Goal: Task Accomplishment & Management: Use online tool/utility

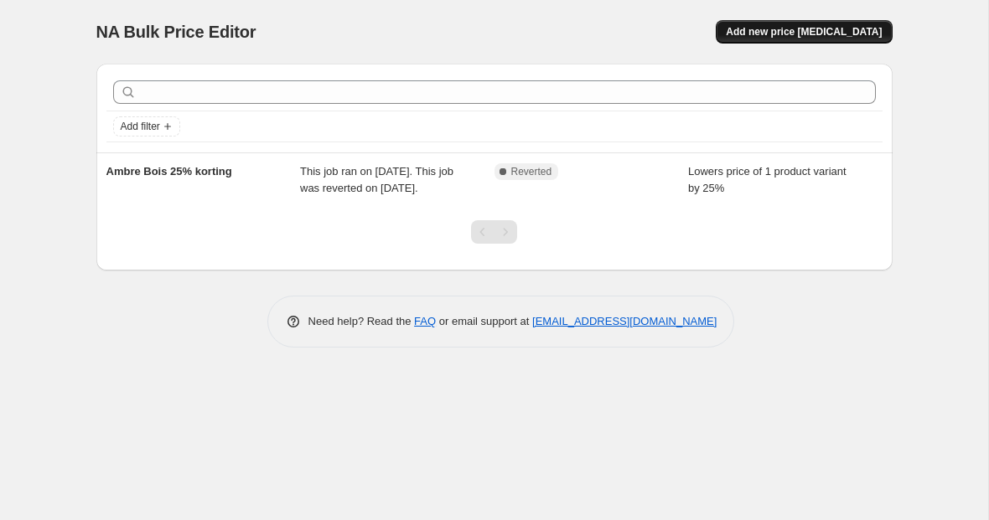
click at [802, 36] on span "Add new price [MEDICAL_DATA]" at bounding box center [804, 31] width 156 height 13
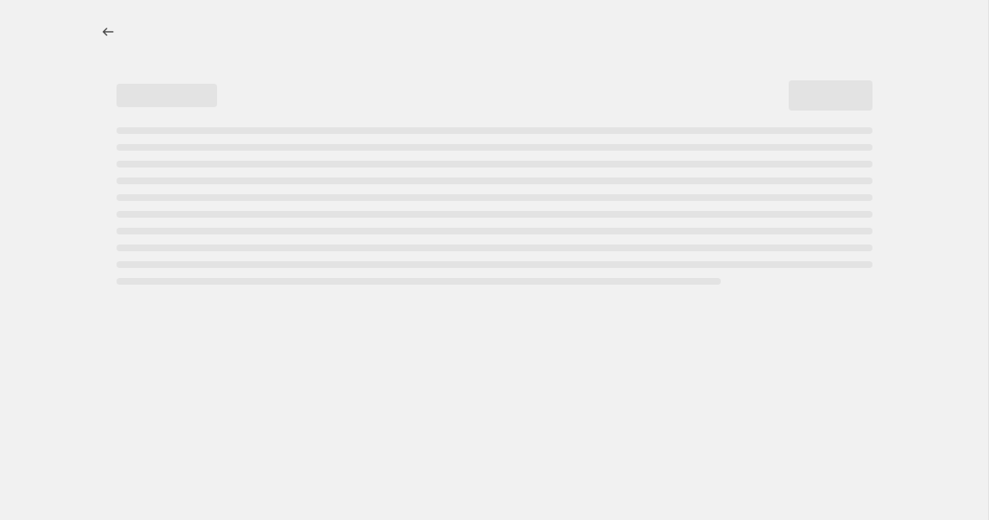
select select "percentage"
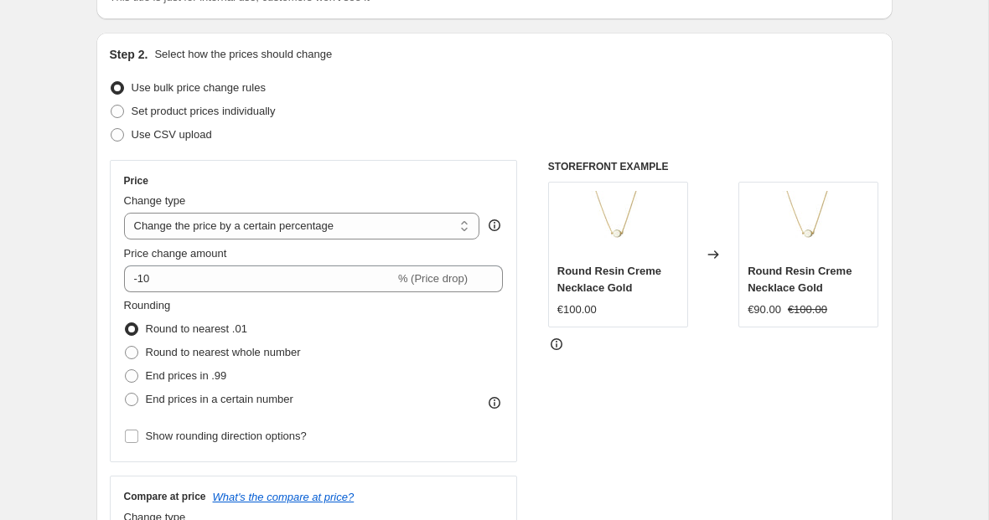
scroll to position [178, 0]
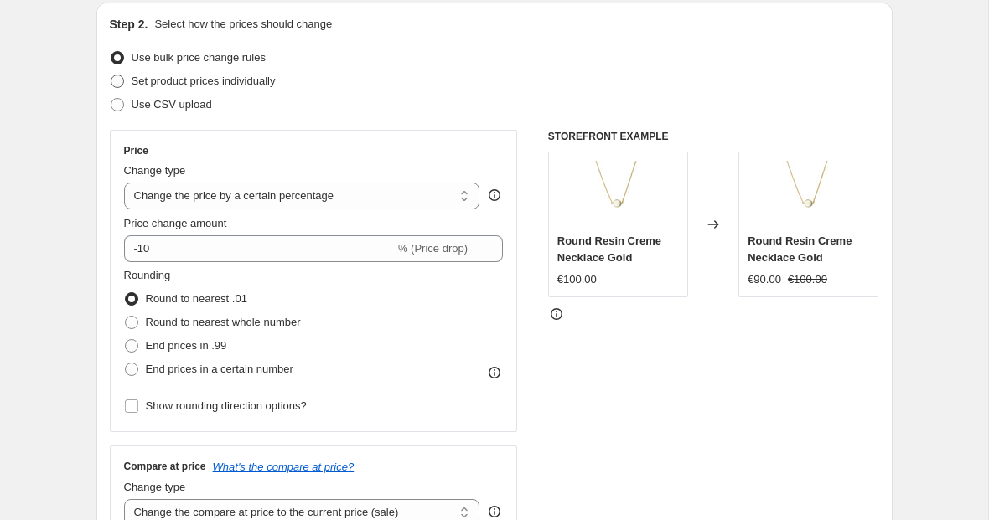
click at [242, 80] on span "Set product prices individually" at bounding box center [204, 81] width 144 height 13
click at [111, 75] on input "Set product prices individually" at bounding box center [111, 75] width 1 height 1
radio input "true"
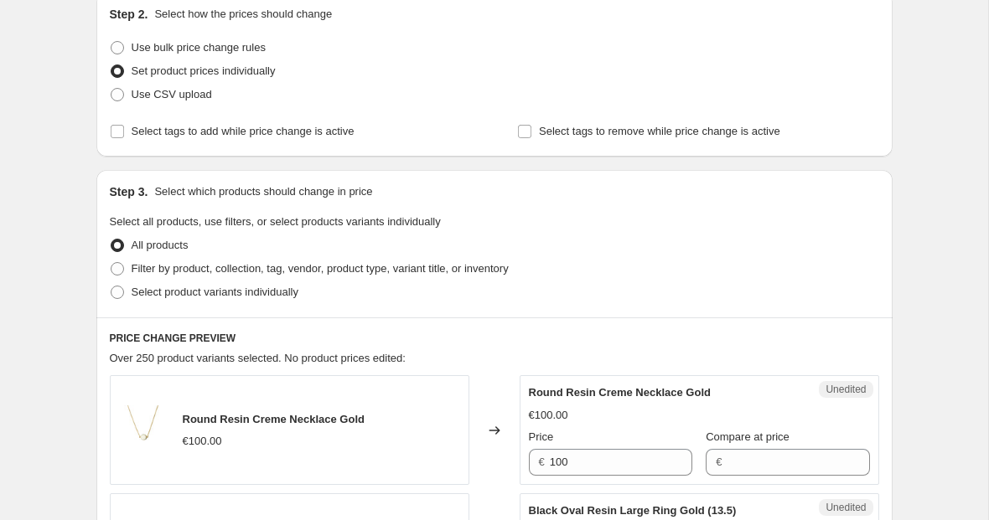
scroll to position [116, 0]
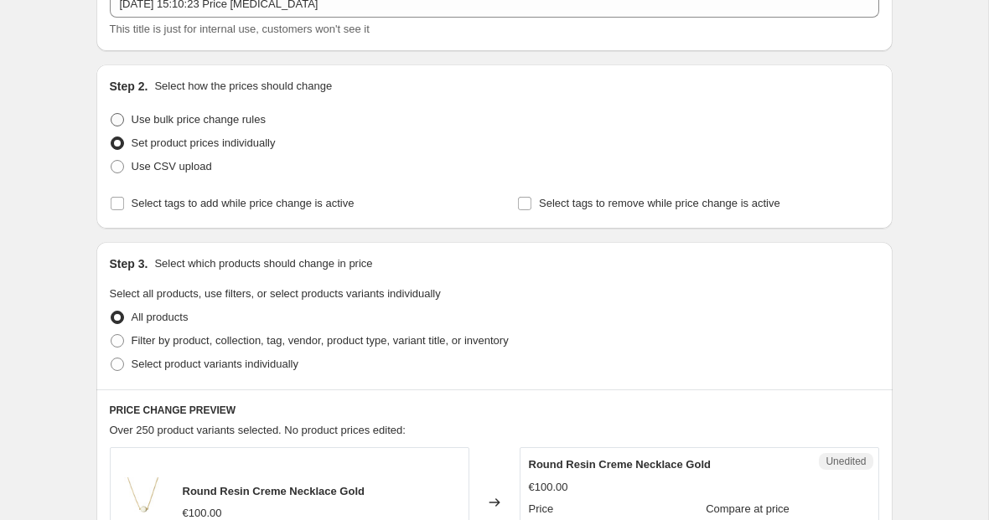
click at [179, 121] on span "Use bulk price change rules" at bounding box center [199, 119] width 134 height 13
click at [111, 114] on input "Use bulk price change rules" at bounding box center [111, 113] width 1 height 1
radio input "true"
select select "percentage"
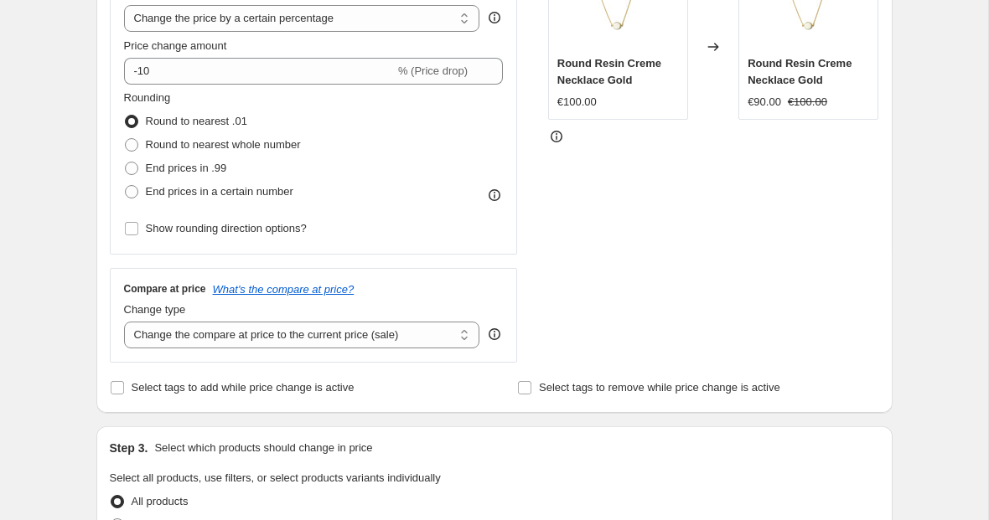
scroll to position [357, 0]
click at [153, 334] on select "Change the compare at price to the current price (sale) Change the compare at p…" at bounding box center [302, 334] width 356 height 27
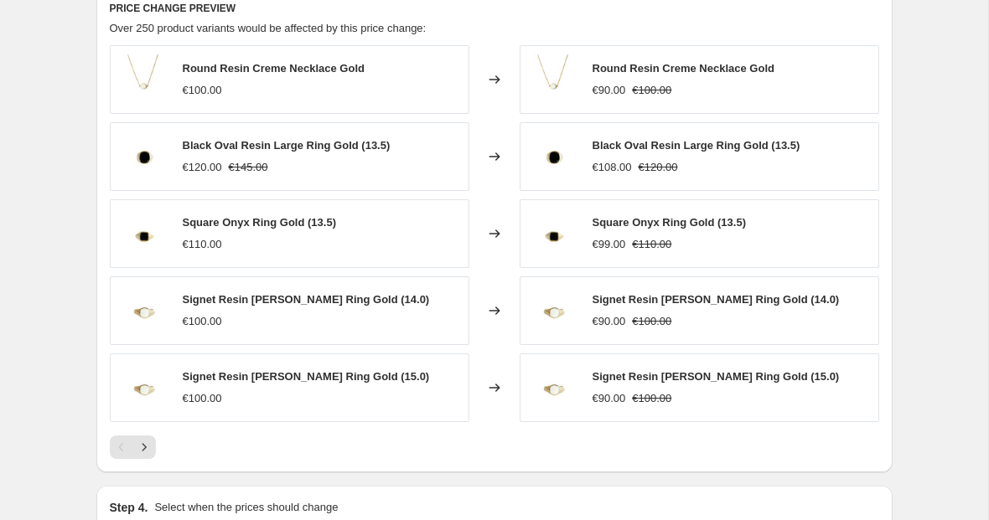
scroll to position [0, 0]
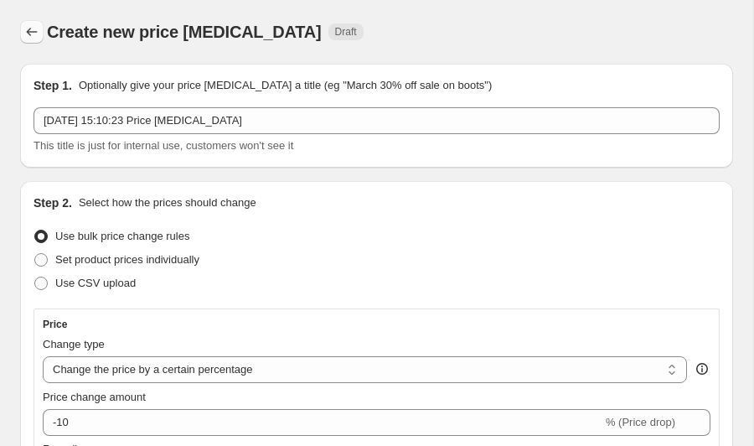
click at [26, 41] on button "Price change jobs" at bounding box center [31, 31] width 23 height 23
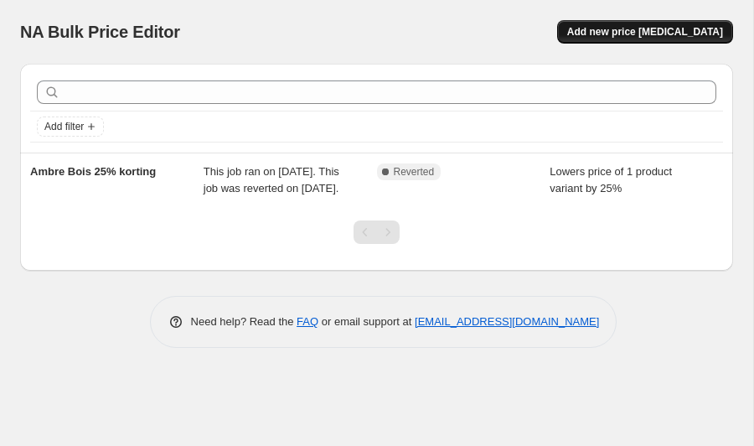
click at [689, 35] on span "Add new price [MEDICAL_DATA]" at bounding box center [645, 31] width 156 height 13
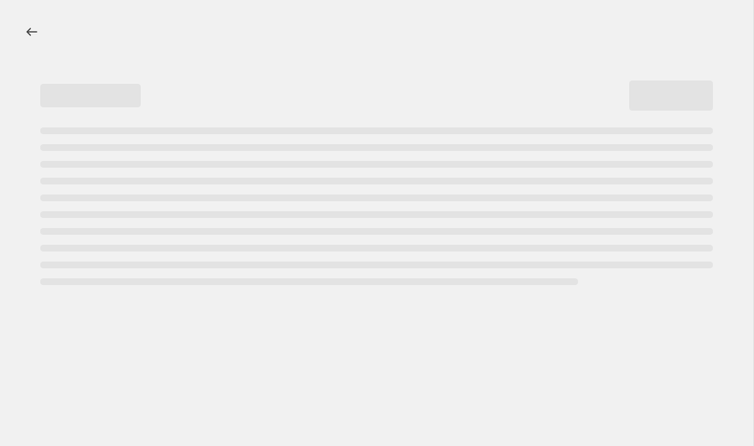
select select "percentage"
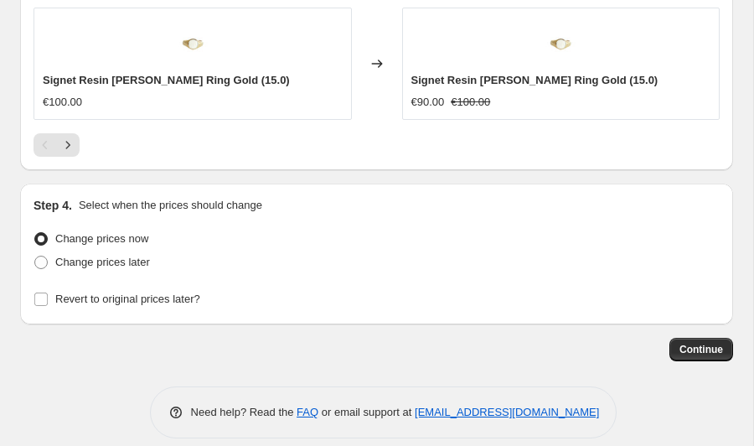
scroll to position [1655, 0]
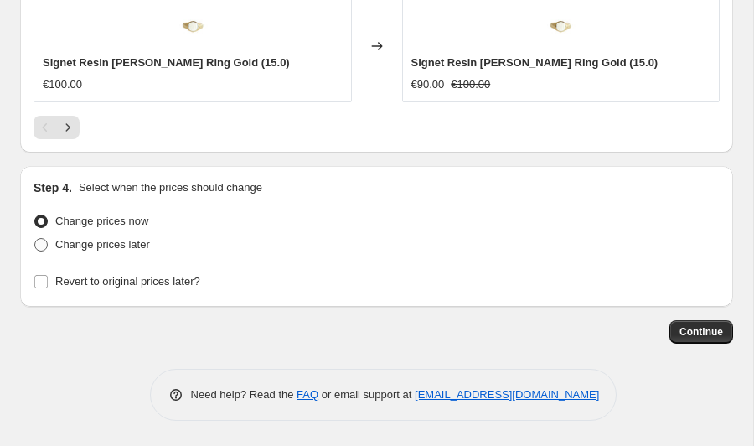
click at [49, 244] on label "Change prices later" at bounding box center [92, 244] width 116 height 23
click at [35, 239] on input "Change prices later" at bounding box center [34, 238] width 1 height 1
radio input "true"
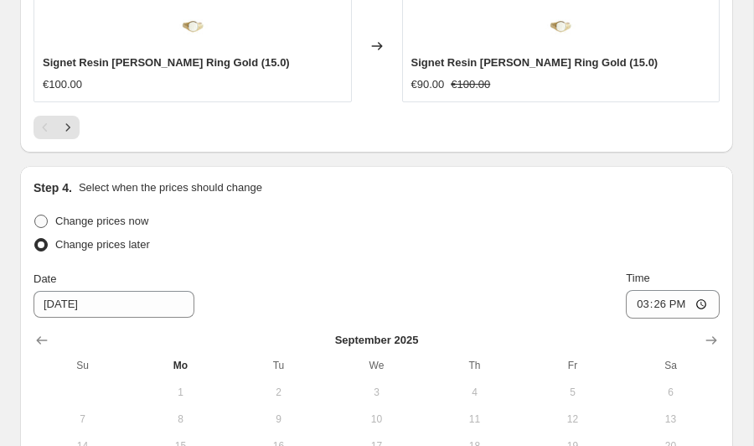
click at [46, 218] on span at bounding box center [40, 221] width 13 height 13
click at [35, 215] on input "Change prices now" at bounding box center [34, 215] width 1 height 1
radio input "true"
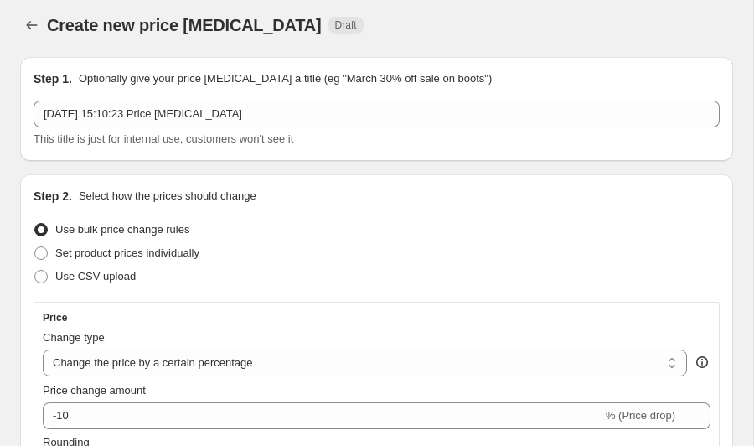
scroll to position [0, 0]
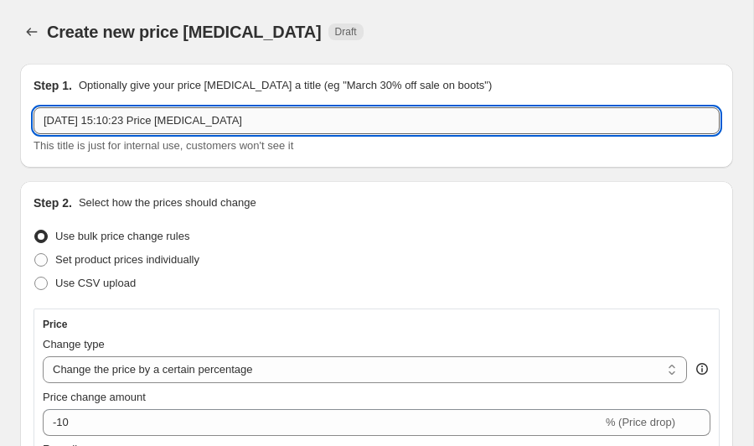
click at [180, 128] on input "[DATE] 15:10:23 Price [MEDICAL_DATA]" at bounding box center [377, 120] width 686 height 27
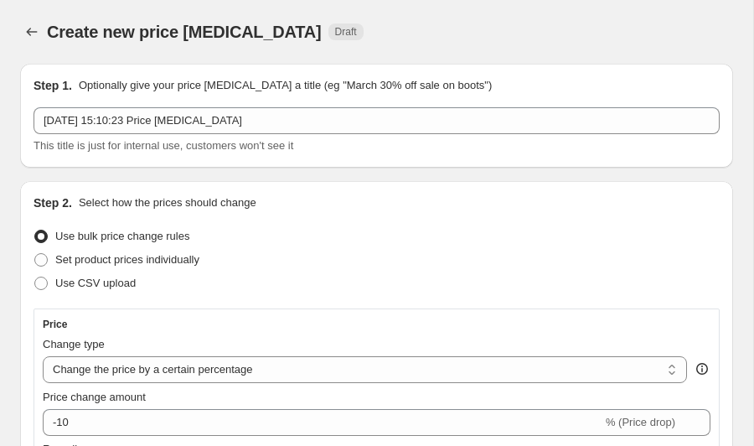
click at [32, 80] on div "Step 1. Optionally give your price [MEDICAL_DATA] a title (eg "March 30% off sa…" at bounding box center [376, 116] width 713 height 104
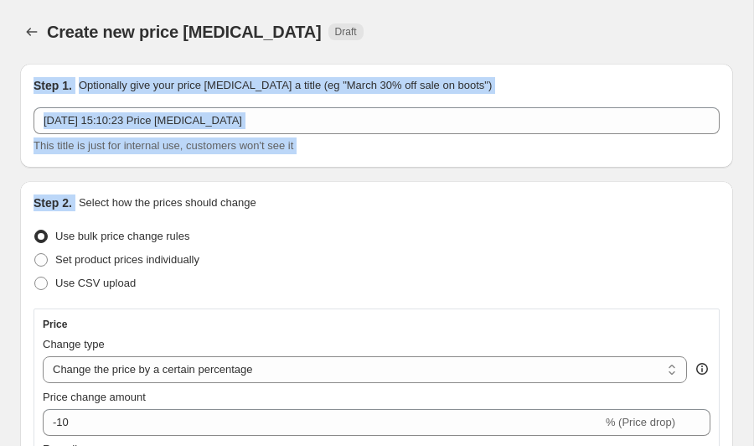
drag, startPoint x: 30, startPoint y: 85, endPoint x: 514, endPoint y: 175, distance: 492.7
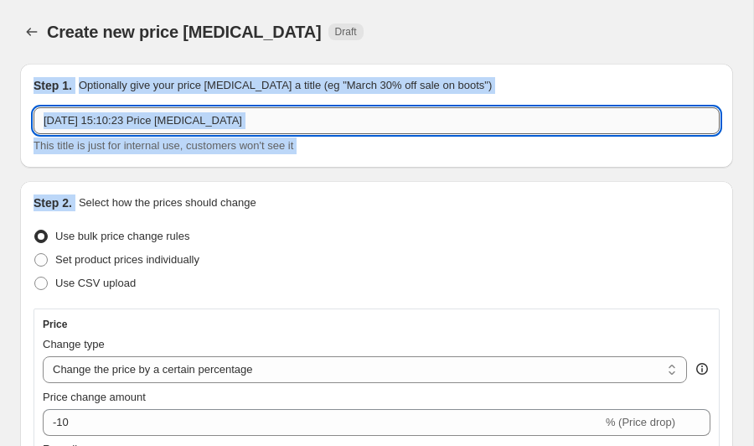
click at [210, 122] on input "[DATE] 15:10:23 Price [MEDICAL_DATA]" at bounding box center [377, 120] width 686 height 27
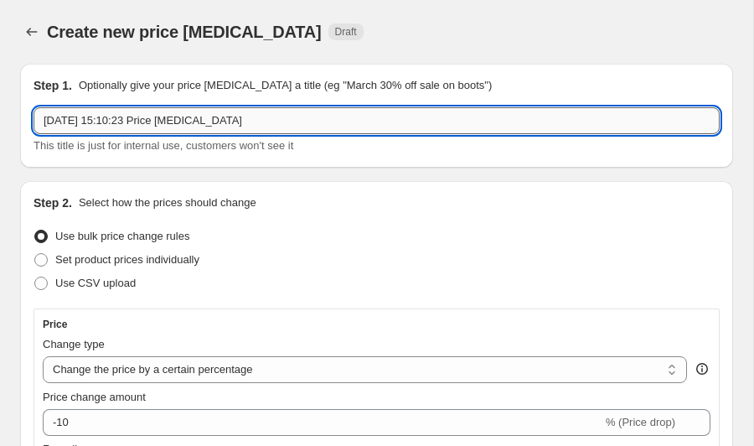
click at [210, 122] on input "[DATE] 15:10:23 Price [MEDICAL_DATA]" at bounding box center [377, 120] width 686 height 27
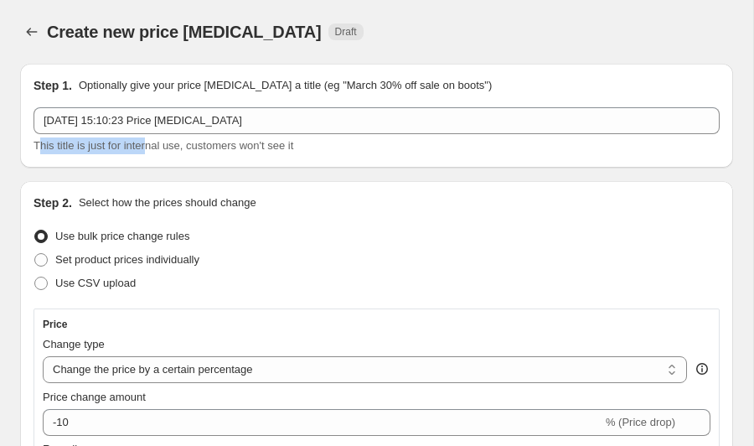
drag, startPoint x: 40, startPoint y: 144, endPoint x: 151, endPoint y: 144, distance: 110.6
click at [157, 144] on span "This title is just for internal use, customers won't see it" at bounding box center [164, 145] width 260 height 13
click at [151, 144] on span "This title is just for internal use, customers won't see it" at bounding box center [164, 145] width 260 height 13
click at [148, 144] on span "This title is just for internal use, customers won't see it" at bounding box center [164, 145] width 260 height 13
drag, startPoint x: 148, startPoint y: 144, endPoint x: 164, endPoint y: 146, distance: 16.0
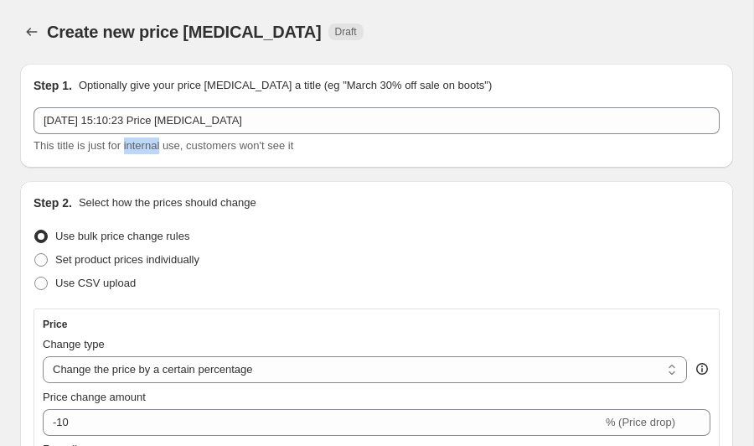
click at [149, 144] on span "This title is just for internal use, customers won't see it" at bounding box center [164, 145] width 260 height 13
click at [171, 147] on span "This title is just for internal use, customers won't see it" at bounding box center [164, 145] width 260 height 13
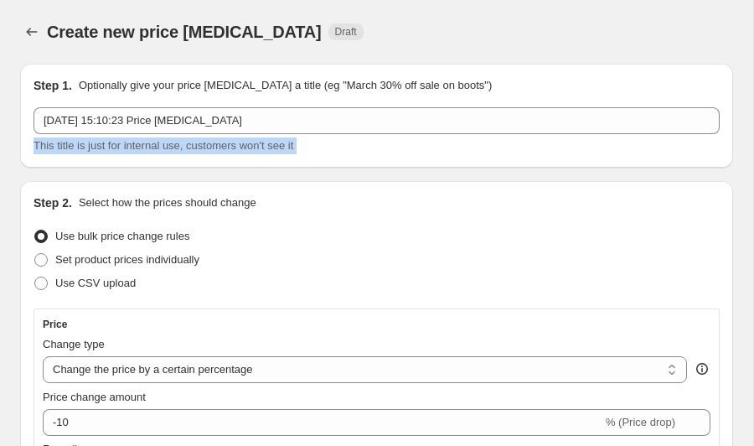
click at [171, 147] on span "This title is just for internal use, customers won't see it" at bounding box center [164, 145] width 260 height 13
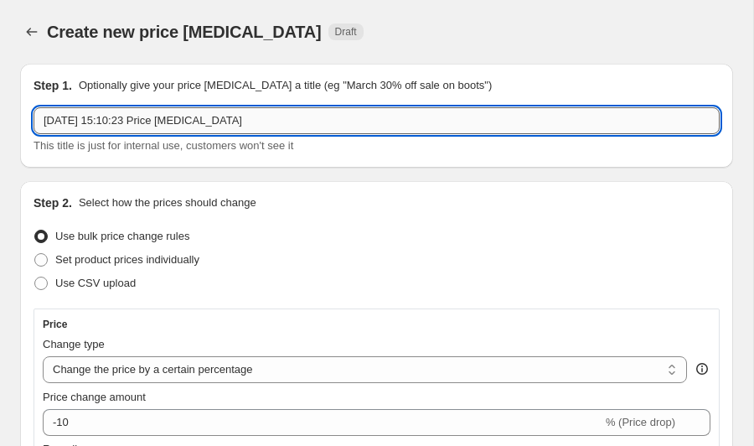
click at [42, 115] on input "[DATE] 15:10:23 Price [MEDICAL_DATA]" at bounding box center [377, 120] width 686 height 27
drag, startPoint x: 43, startPoint y: 120, endPoint x: 300, endPoint y: 122, distance: 257.3
click at [300, 122] on input "[DATE] 15:10:23 Price [MEDICAL_DATA]" at bounding box center [377, 120] width 686 height 27
click at [292, 121] on input "[DATE] 15:10:23 Price [MEDICAL_DATA]" at bounding box center [377, 120] width 686 height 27
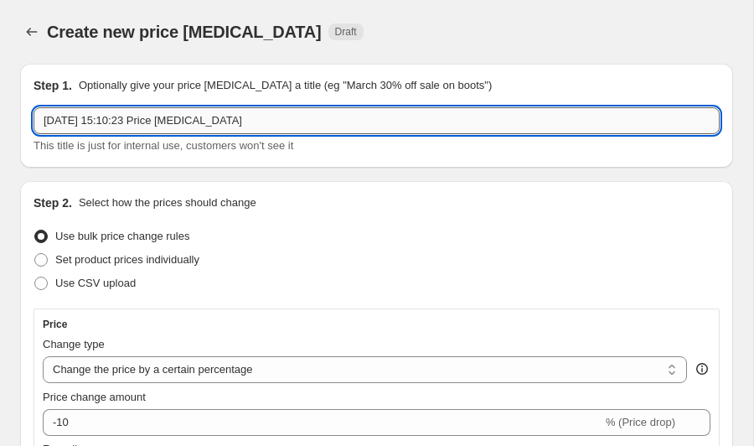
click at [292, 121] on input "[DATE] 15:10:23 Price [MEDICAL_DATA]" at bounding box center [377, 120] width 686 height 27
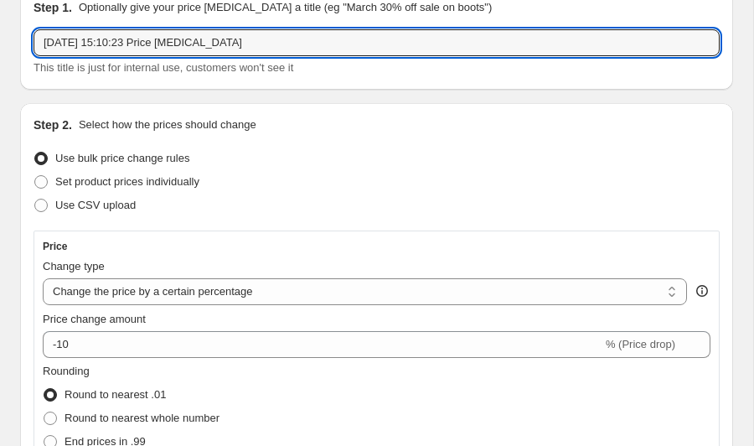
scroll to position [46, 0]
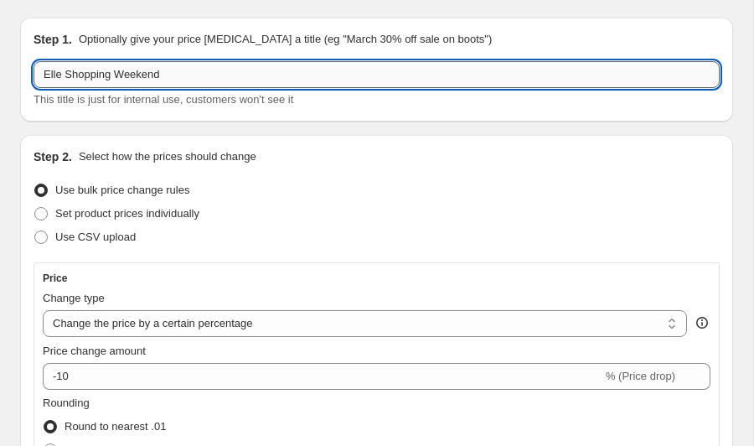
click at [189, 83] on input "Elle Shopping Weekend" at bounding box center [377, 74] width 686 height 27
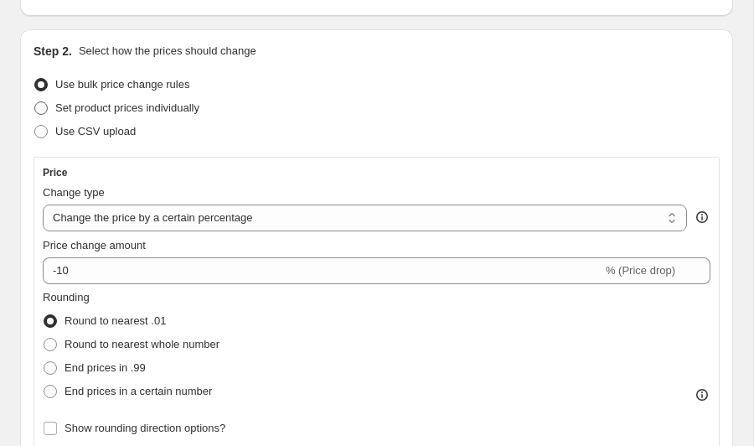
scroll to position [169, 0]
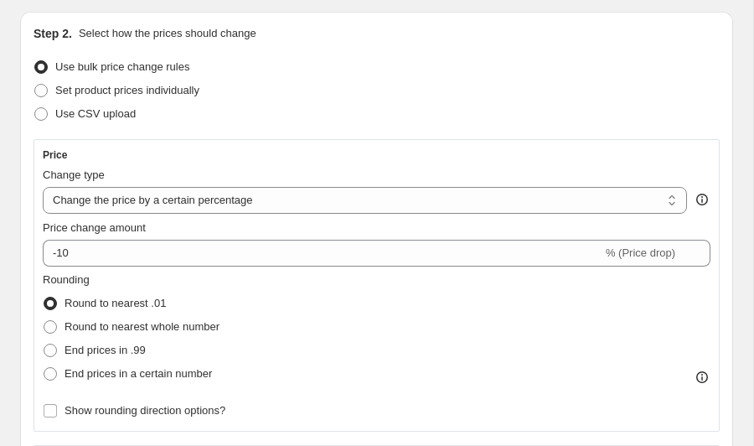
type input "Elle Shopping Weekend - 15% korting"
drag, startPoint x: 75, startPoint y: 31, endPoint x: 356, endPoint y: 35, distance: 281.6
click at [356, 35] on div "Step 2. Select how the prices should change" at bounding box center [377, 33] width 686 height 17
click at [166, 34] on p "Select how the prices should change" at bounding box center [168, 33] width 178 height 17
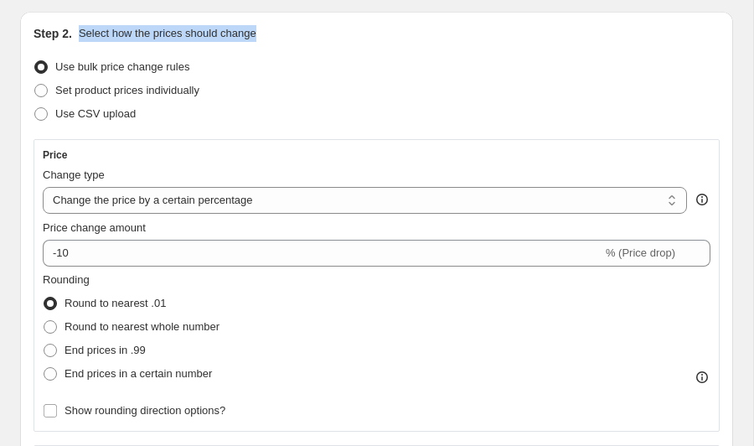
click at [166, 34] on p "Select how the prices should change" at bounding box center [168, 33] width 178 height 17
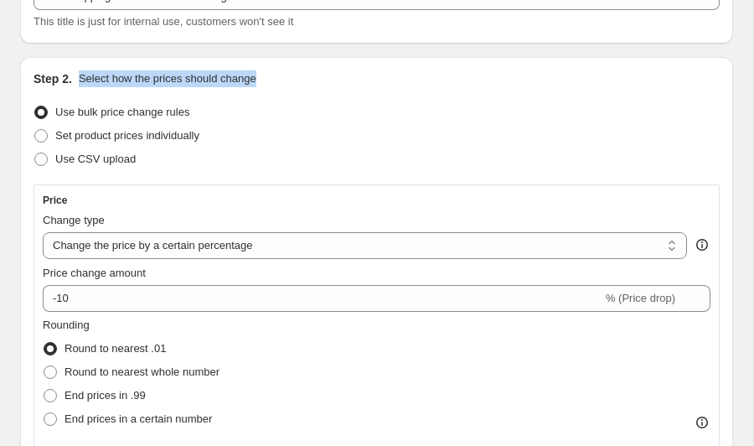
scroll to position [123, 0]
click at [42, 75] on h2 "Step 2." at bounding box center [53, 79] width 39 height 17
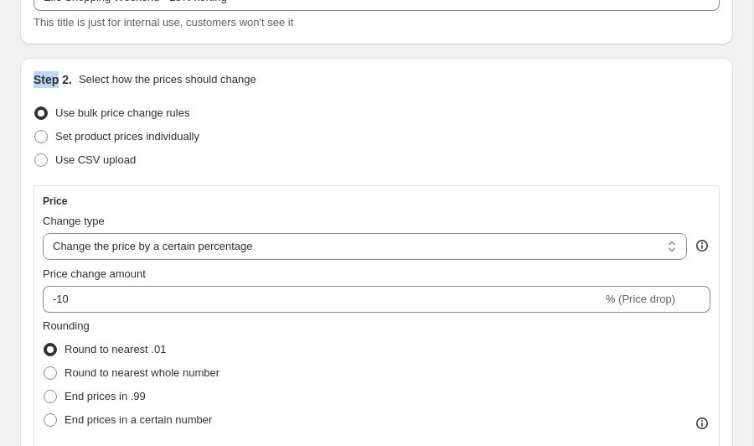
click at [42, 75] on h2 "Step 2." at bounding box center [53, 79] width 39 height 17
click at [140, 85] on p "Select how the prices should change" at bounding box center [168, 79] width 178 height 17
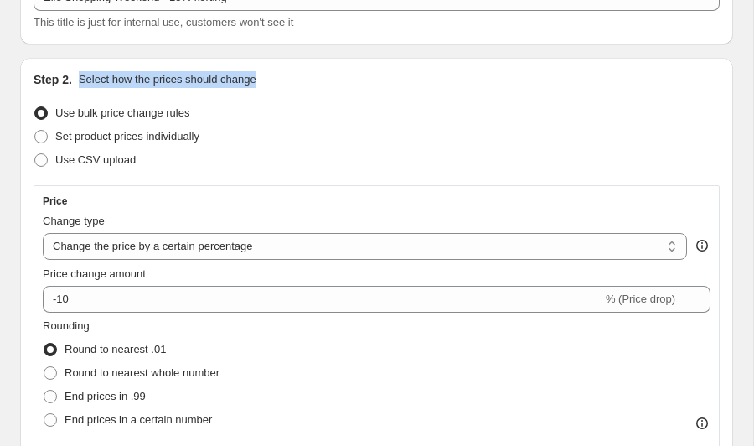
click at [140, 85] on p "Select how the prices should change" at bounding box center [168, 79] width 178 height 17
click at [176, 84] on p "Select how the prices should change" at bounding box center [168, 79] width 178 height 17
drag, startPoint x: 154, startPoint y: 58, endPoint x: 35, endPoint y: 71, distance: 119.7
click at [35, 71] on div "Step 2. Select how the prices should change" at bounding box center [377, 79] width 686 height 17
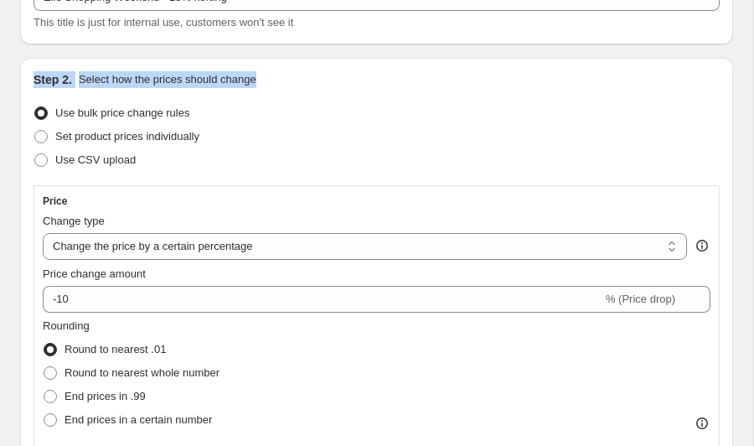
click at [143, 83] on p "Select how the prices should change" at bounding box center [168, 79] width 178 height 17
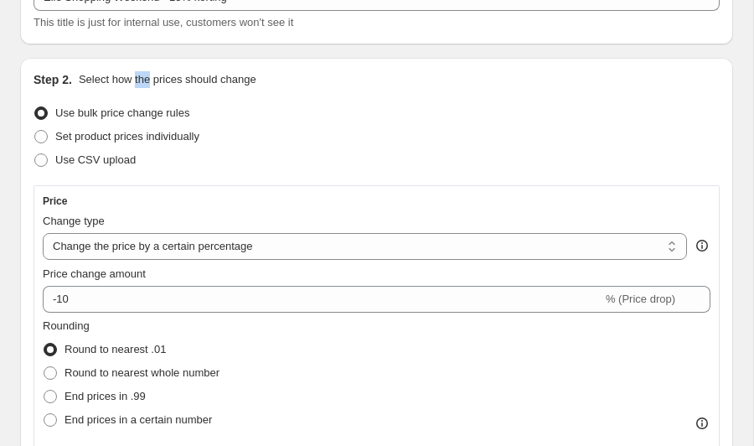
click at [143, 83] on p "Select how the prices should change" at bounding box center [168, 79] width 178 height 17
click at [145, 83] on p "Select how the prices should change" at bounding box center [168, 79] width 178 height 17
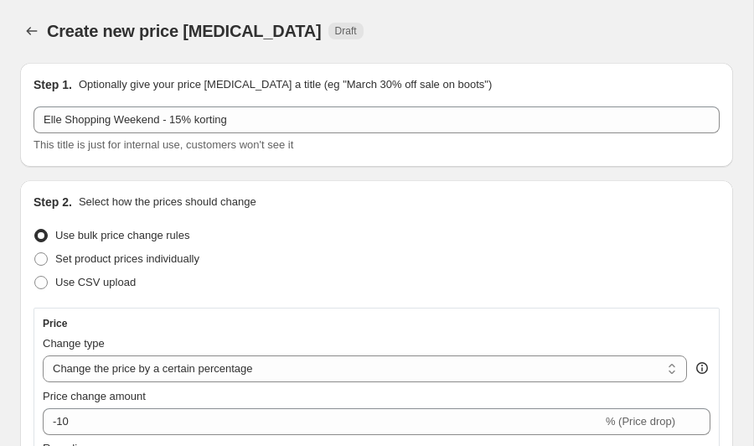
scroll to position [0, 0]
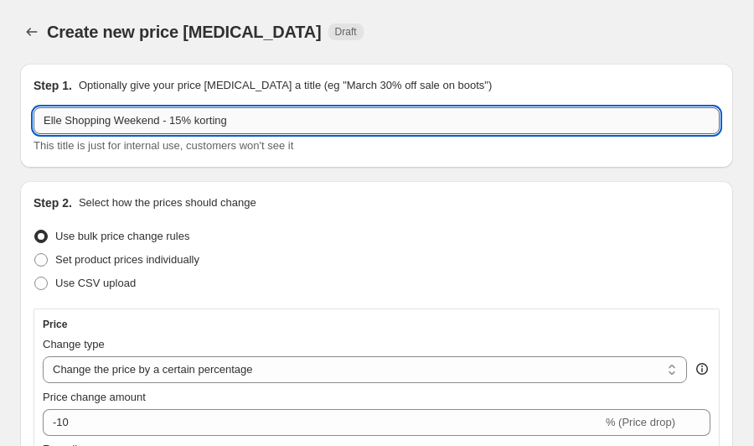
click at [182, 118] on input "Elle Shopping Weekend - 15% korting" at bounding box center [377, 120] width 686 height 27
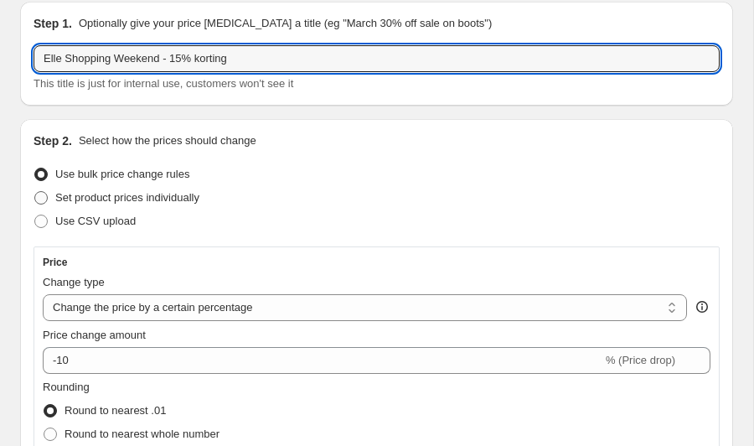
scroll to position [120, 0]
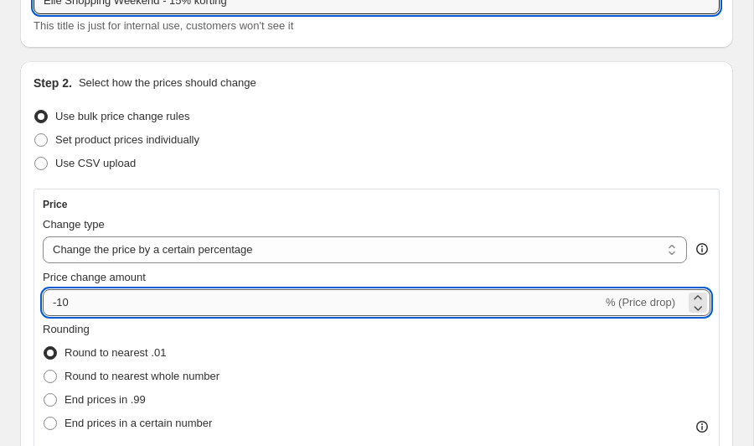
click at [89, 291] on input "-10" at bounding box center [323, 302] width 560 height 27
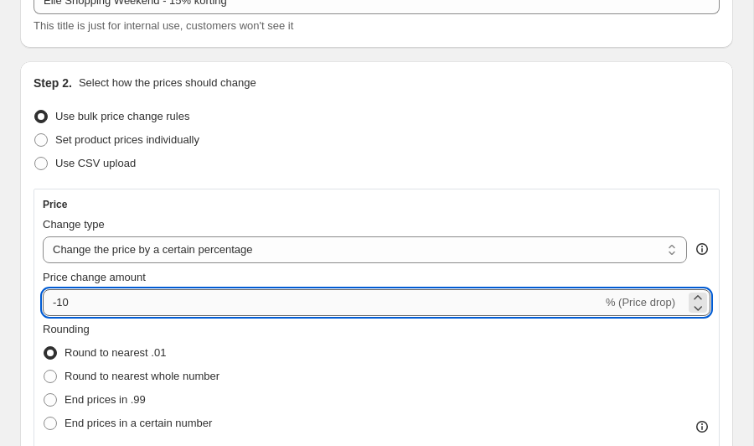
click at [76, 308] on input "-10" at bounding box center [323, 302] width 560 height 27
type input "-15"
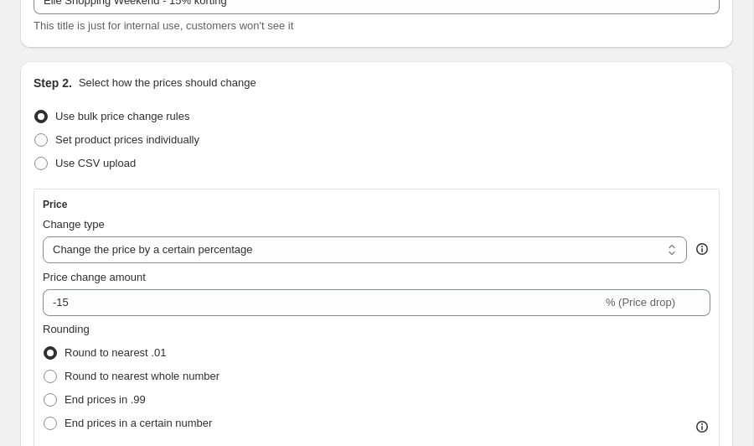
click at [380, 152] on div "Use CSV upload" at bounding box center [377, 163] width 686 height 23
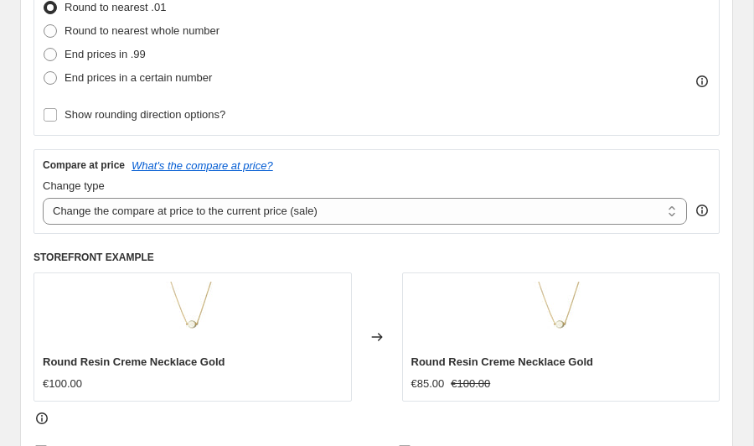
scroll to position [466, 0]
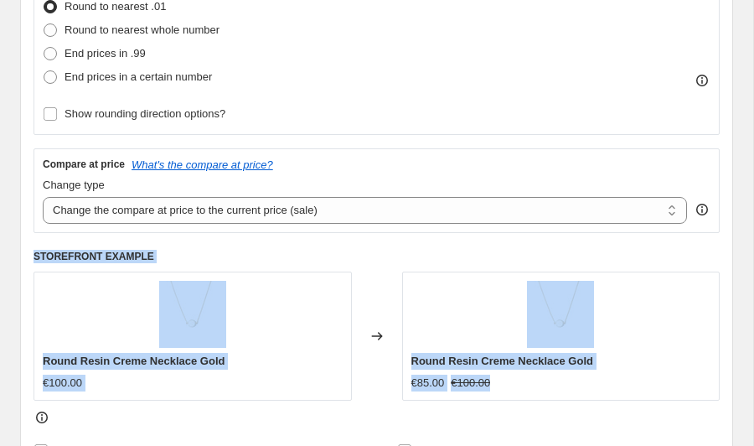
drag, startPoint x: 55, startPoint y: 268, endPoint x: 530, endPoint y: 387, distance: 489.8
click at [530, 387] on div "Step 2. Select how the prices should change Use bulk price change rules Set pro…" at bounding box center [376, 95] width 713 height 761
click at [530, 389] on div "€85.00 €100.00" at bounding box center [561, 383] width 300 height 17
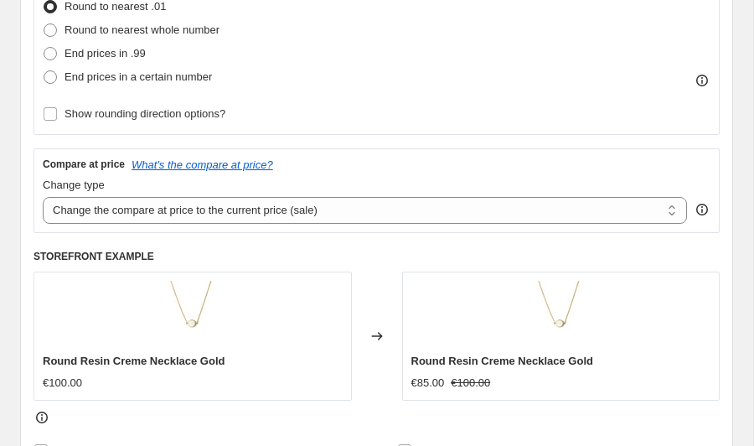
click at [60, 387] on div "€100.00" at bounding box center [62, 383] width 39 height 17
click at [62, 387] on div "€100.00" at bounding box center [62, 383] width 39 height 17
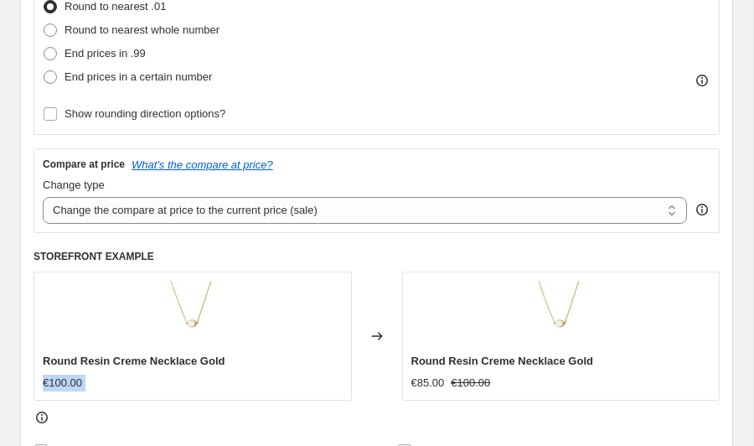
click at [62, 387] on div "€100.00" at bounding box center [62, 383] width 39 height 17
click at [432, 386] on div "€85.00" at bounding box center [428, 383] width 34 height 17
click at [490, 388] on strike "€100.00" at bounding box center [470, 383] width 39 height 17
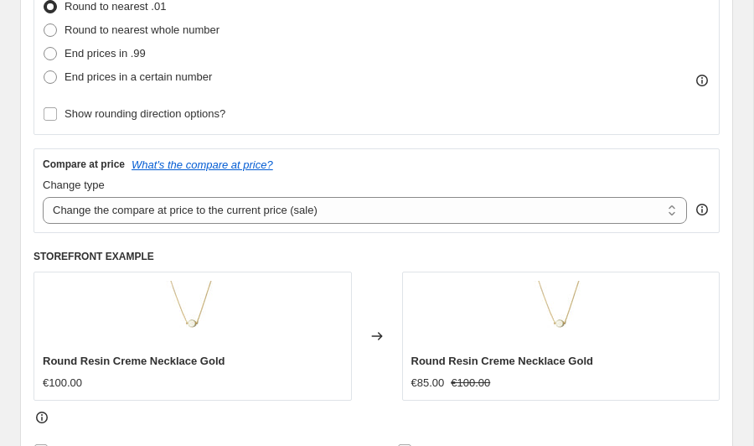
click at [490, 388] on strike "€100.00" at bounding box center [470, 383] width 39 height 17
click at [412, 380] on div "€85.00" at bounding box center [428, 383] width 34 height 17
drag, startPoint x: 412, startPoint y: 380, endPoint x: 473, endPoint y: 392, distance: 61.5
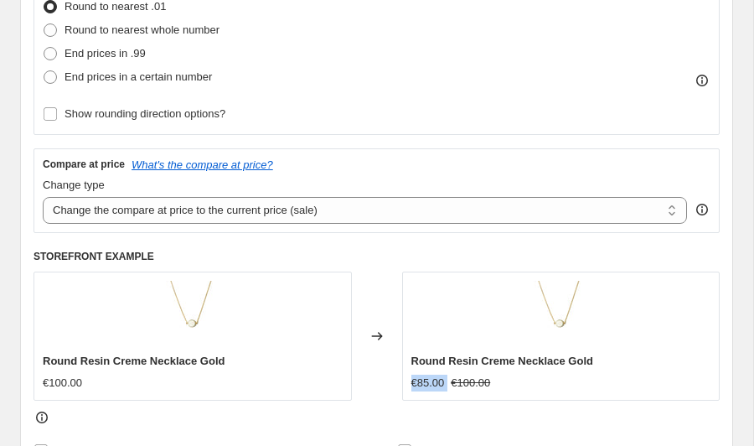
click at [413, 380] on div "€85.00" at bounding box center [428, 383] width 34 height 17
click at [89, 384] on div "€100.00" at bounding box center [193, 383] width 300 height 17
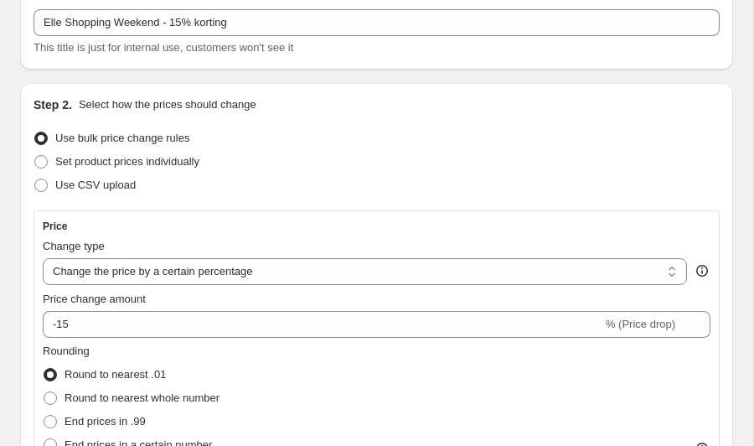
scroll to position [173, 0]
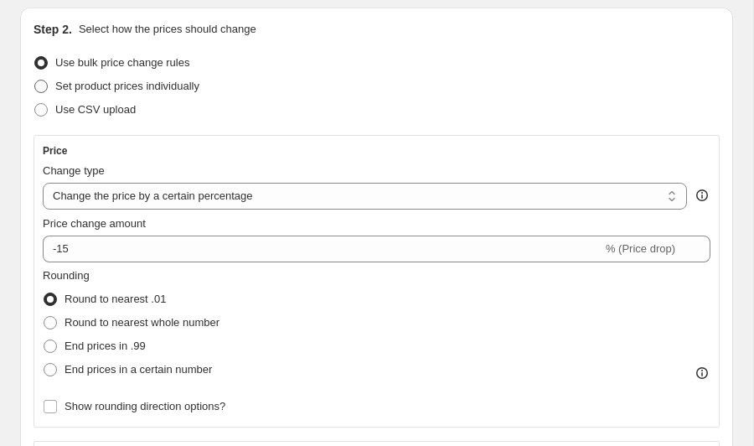
click at [43, 86] on span at bounding box center [40, 86] width 13 height 13
click at [35, 80] on input "Set product prices individually" at bounding box center [34, 80] width 1 height 1
radio input "true"
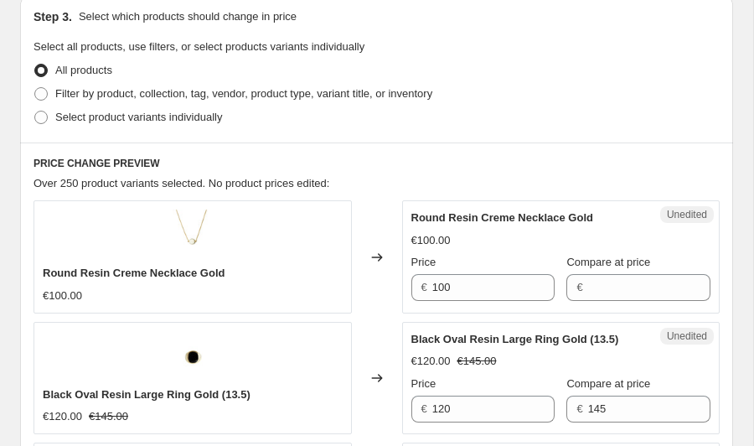
scroll to position [384, 0]
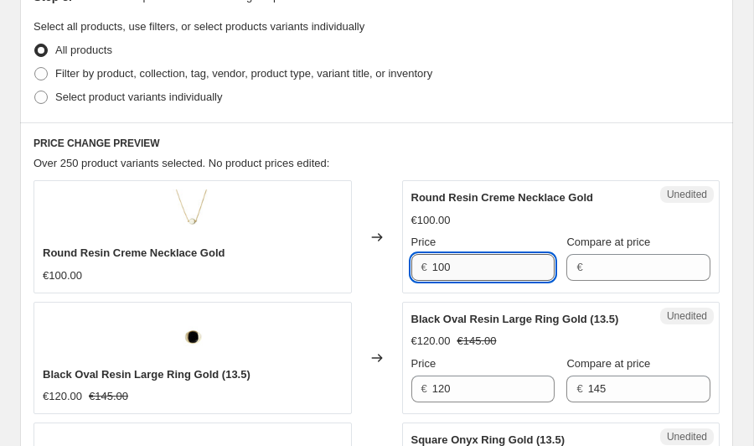
click at [496, 271] on input "100" at bounding box center [493, 267] width 122 height 27
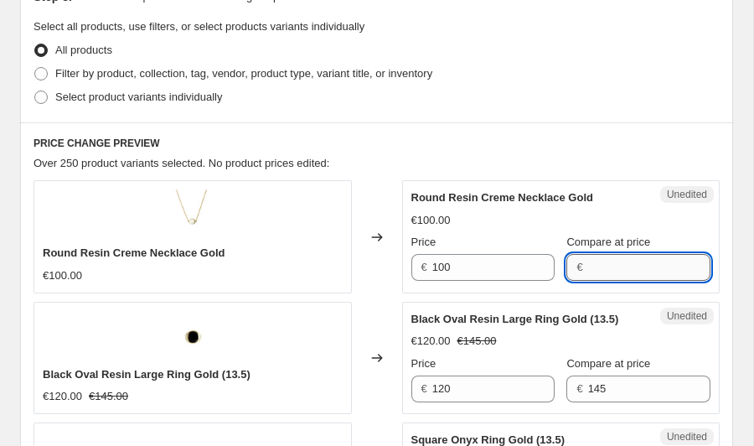
click at [610, 271] on input "Compare at price" at bounding box center [649, 267] width 122 height 27
click at [476, 284] on div "Unedited Round Resin Creme Necklace Gold €100.00 Price € 100 Compare at price €" at bounding box center [561, 236] width 318 height 112
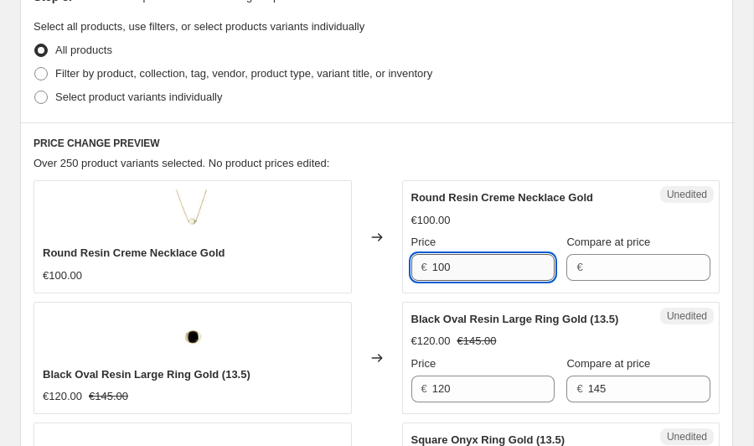
click at [515, 271] on input "100" at bounding box center [493, 267] width 122 height 27
click at [608, 263] on input "Compare at price" at bounding box center [649, 267] width 122 height 27
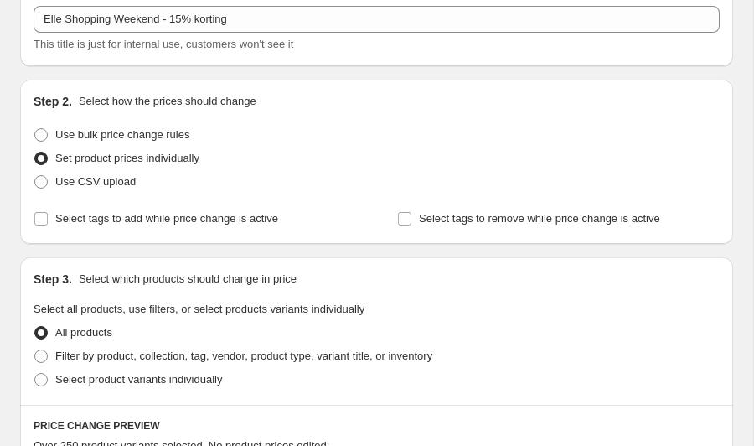
scroll to position [102, 0]
click at [132, 139] on span "Use bulk price change rules" at bounding box center [122, 133] width 134 height 13
click at [35, 128] on input "Use bulk price change rules" at bounding box center [34, 127] width 1 height 1
radio input "true"
select select "percentage"
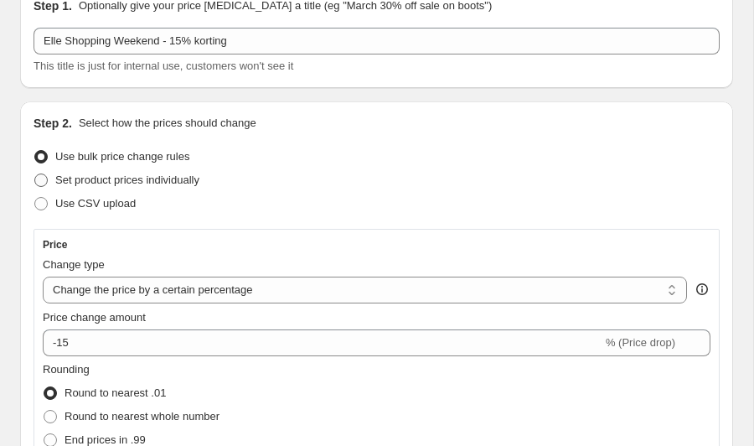
scroll to position [84, 0]
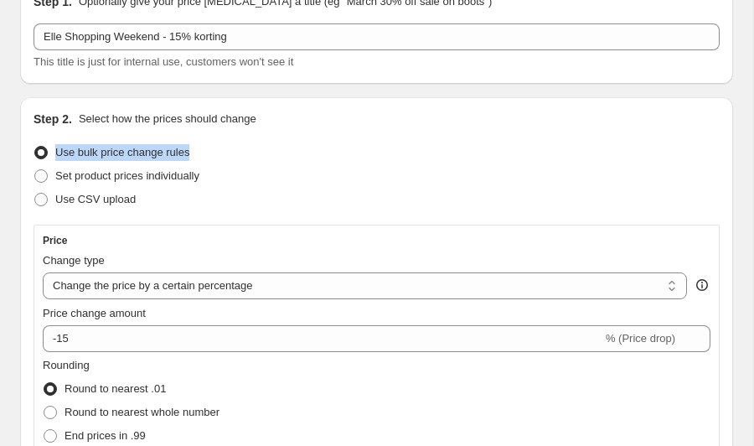
drag, startPoint x: 246, startPoint y: 145, endPoint x: -9, endPoint y: 134, distance: 255.8
click at [0, 134] on html "Home Settings Plans Skip to content Create new price [MEDICAL_DATA]. This page …" at bounding box center [377, 139] width 754 height 446
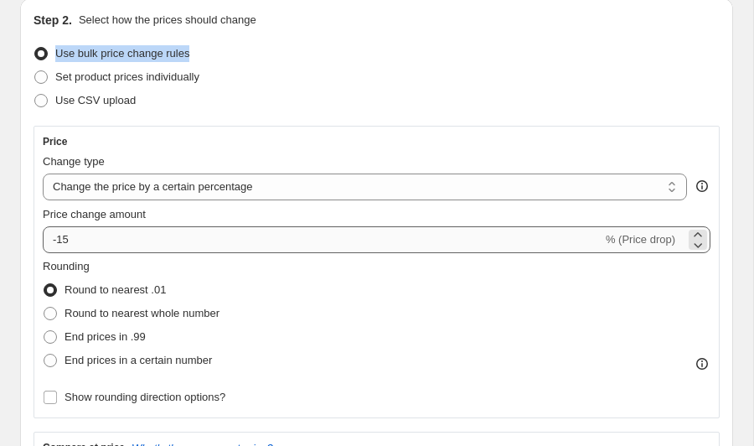
scroll to position [186, 0]
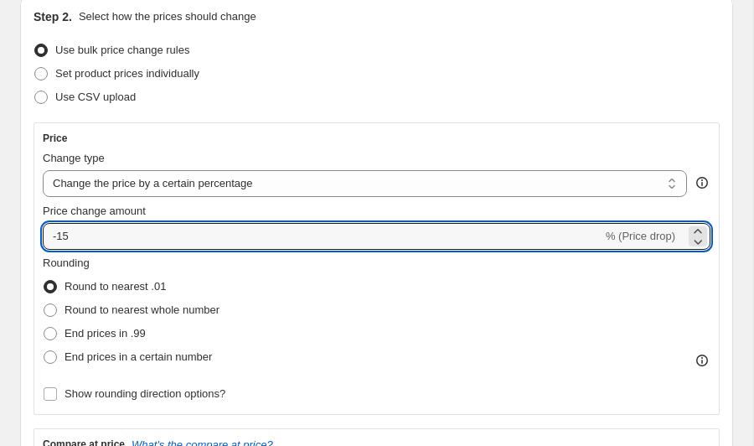
drag, startPoint x: 128, startPoint y: 240, endPoint x: -63, endPoint y: 228, distance: 191.5
click at [0, 228] on html "Home Settings Plans Skip to content Create new price [MEDICAL_DATA]. This page …" at bounding box center [377, 37] width 754 height 446
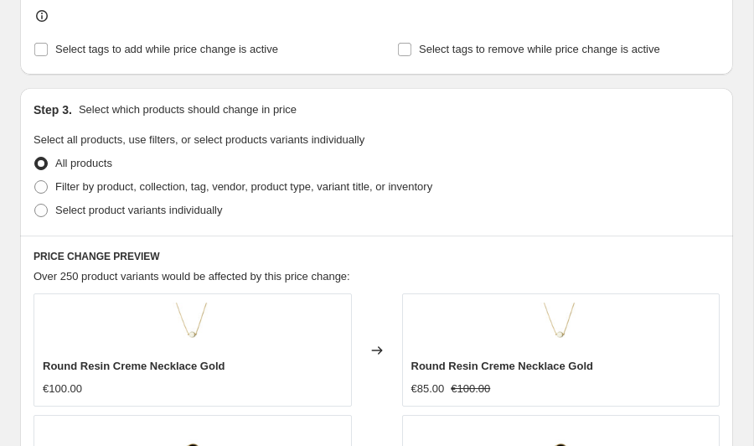
scroll to position [871, 0]
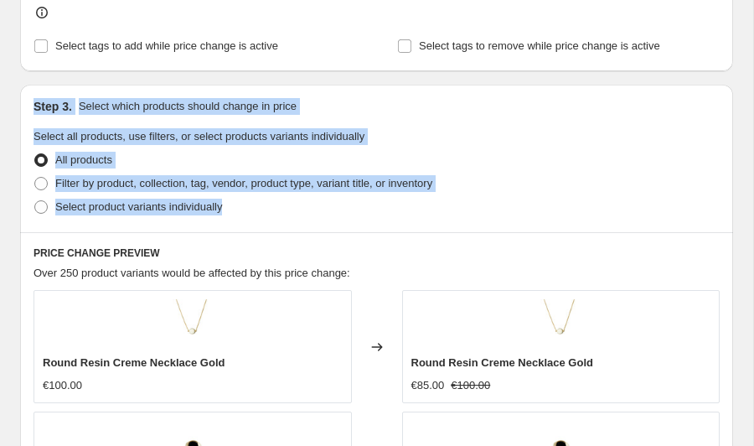
drag, startPoint x: 28, startPoint y: 97, endPoint x: 380, endPoint y: 225, distance: 374.6
click at [380, 225] on div "Step 3. Select which products should change in price Select all products, use f…" at bounding box center [376, 158] width 713 height 147
click at [207, 210] on span "Select product variants individually" at bounding box center [138, 206] width 167 height 13
click at [35, 201] on input "Select product variants individually" at bounding box center [34, 200] width 1 height 1
radio input "true"
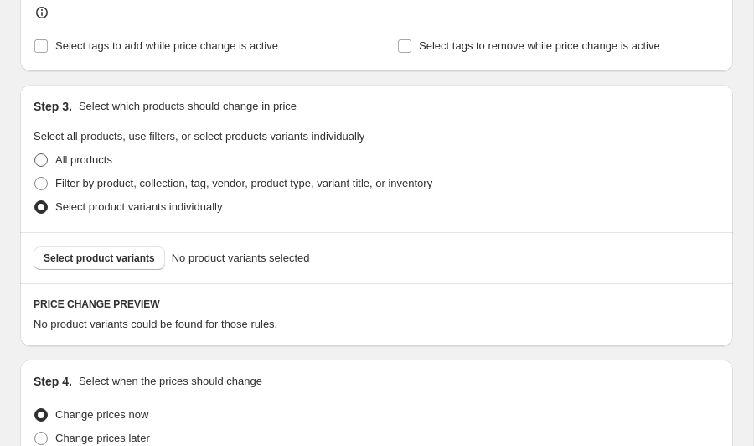
click at [78, 154] on span "All products" at bounding box center [83, 159] width 57 height 13
click at [35, 154] on input "All products" at bounding box center [34, 153] width 1 height 1
radio input "true"
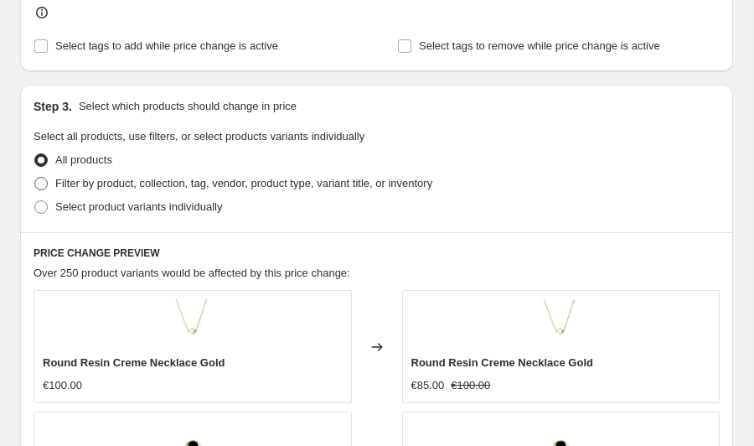
click at [43, 187] on span at bounding box center [40, 183] width 13 height 13
click at [35, 178] on input "Filter by product, collection, tag, vendor, product type, variant title, or inv…" at bounding box center [34, 177] width 1 height 1
radio input "true"
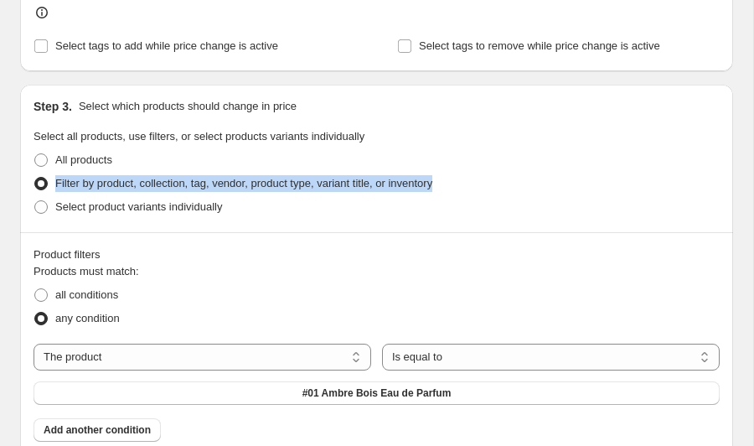
drag, startPoint x: 401, startPoint y: 186, endPoint x: 35, endPoint y: 189, distance: 365.4
click at [35, 189] on ul "All products Filter by product, collection, tag, vendor, product type, variant …" at bounding box center [377, 183] width 686 height 70
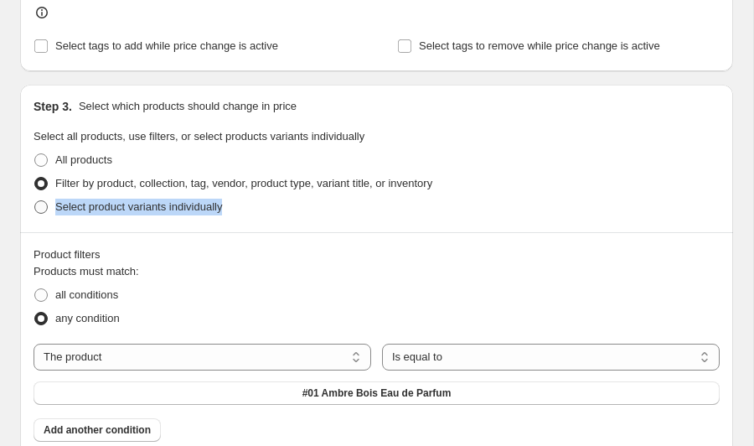
drag, startPoint x: 254, startPoint y: 213, endPoint x: 49, endPoint y: 210, distance: 204.5
click at [49, 210] on div "Select product variants individually" at bounding box center [377, 206] width 686 height 23
click at [46, 214] on span at bounding box center [41, 206] width 15 height 15
click at [35, 201] on input "Select product variants individually" at bounding box center [34, 200] width 1 height 1
radio input "true"
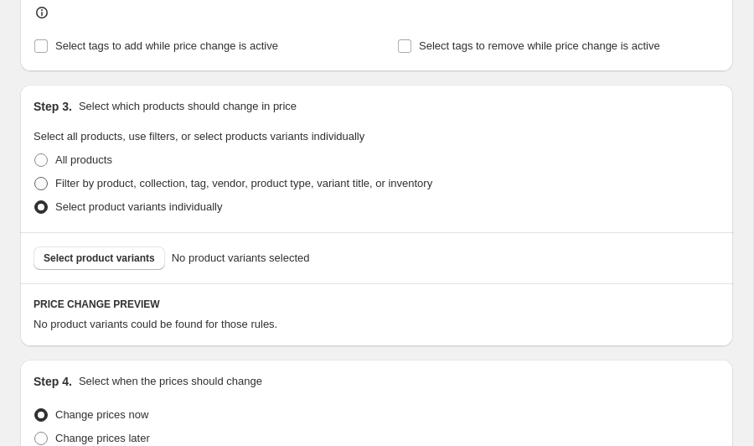
click at [86, 184] on span "Filter by product, collection, tag, vendor, product type, variant title, or inv…" at bounding box center [243, 183] width 377 height 13
click at [35, 178] on input "Filter by product, collection, tag, vendor, product type, variant title, or inv…" at bounding box center [34, 177] width 1 height 1
radio input "true"
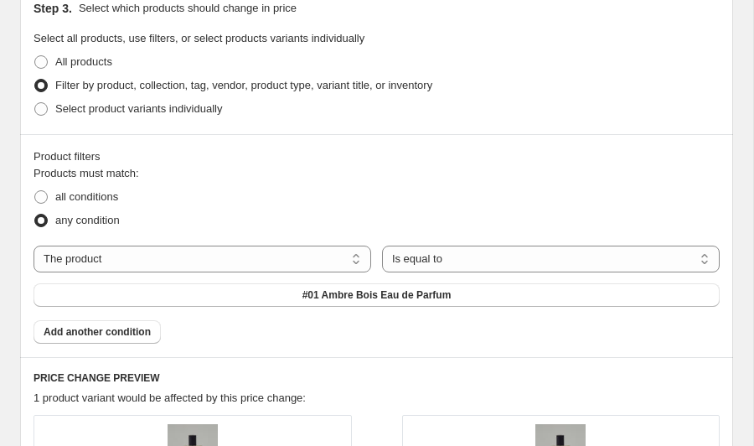
scroll to position [969, 0]
click at [107, 246] on select "The product The product's collection The product's tag The product's vendor The…" at bounding box center [203, 258] width 338 height 27
select select "collection"
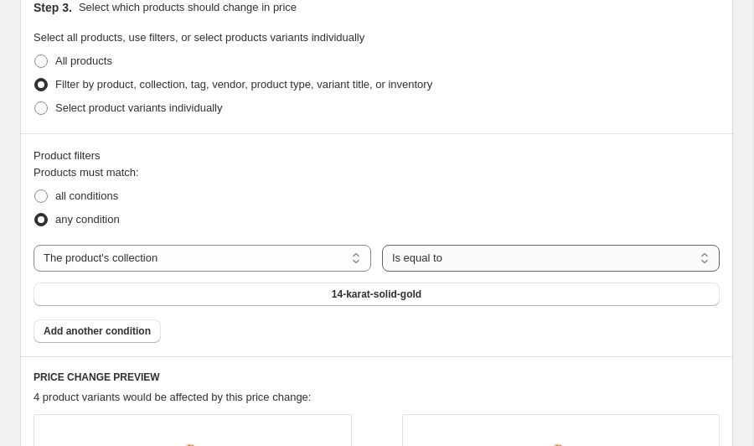
click at [452, 266] on select "Is equal to Is not equal to" at bounding box center [551, 258] width 338 height 27
click at [382, 245] on select "Is equal to Is not equal to" at bounding box center [551, 258] width 338 height 27
click at [212, 294] on button "14-karat-solid-gold" at bounding box center [377, 293] width 686 height 23
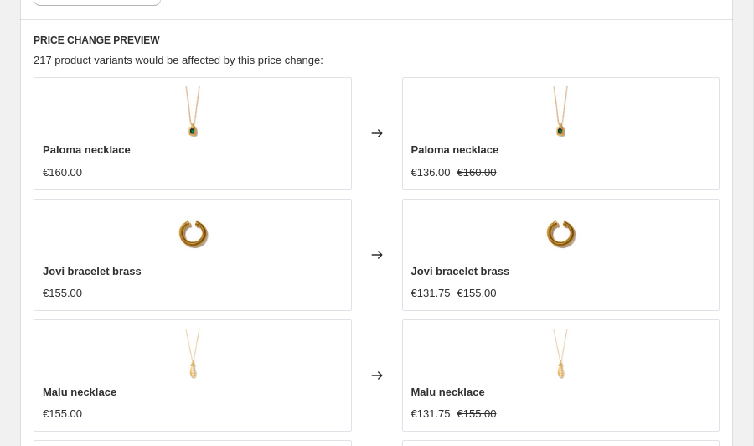
scroll to position [1331, 0]
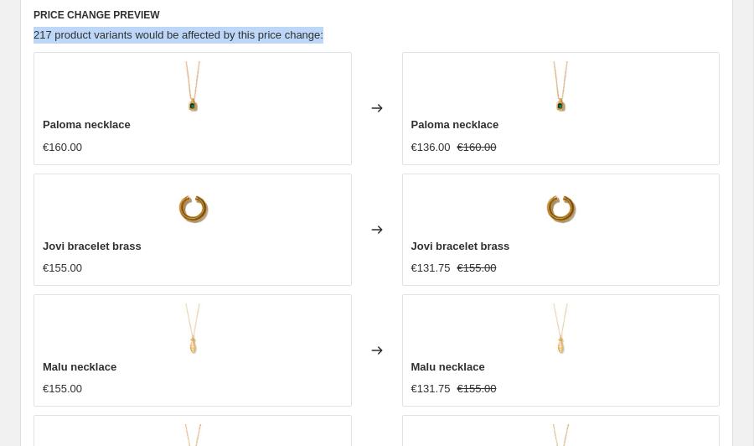
drag, startPoint x: 31, startPoint y: 36, endPoint x: 354, endPoint y: 32, distance: 323.5
click at [354, 32] on div "PRICE CHANGE PREVIEW 217 product variants would be affected by this price chang…" at bounding box center [376, 346] width 713 height 705
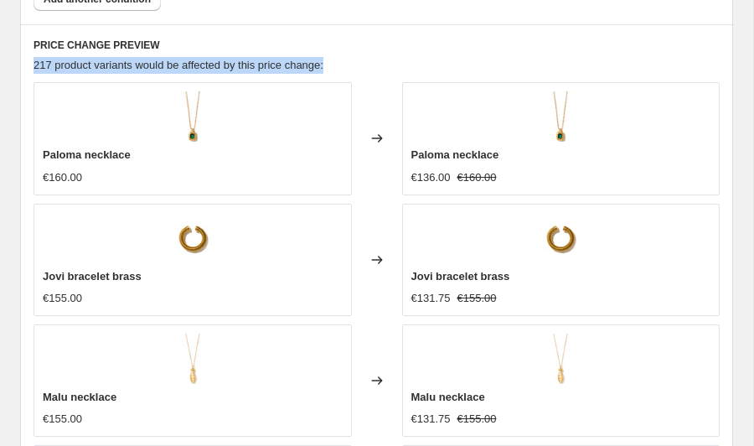
scroll to position [1322, 0]
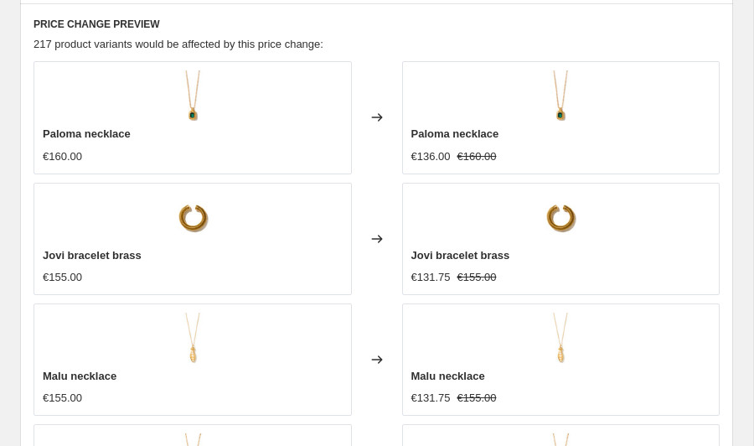
click at [49, 273] on div "€155.00" at bounding box center [62, 277] width 39 height 17
click at [416, 280] on div "€131.75" at bounding box center [430, 277] width 39 height 17
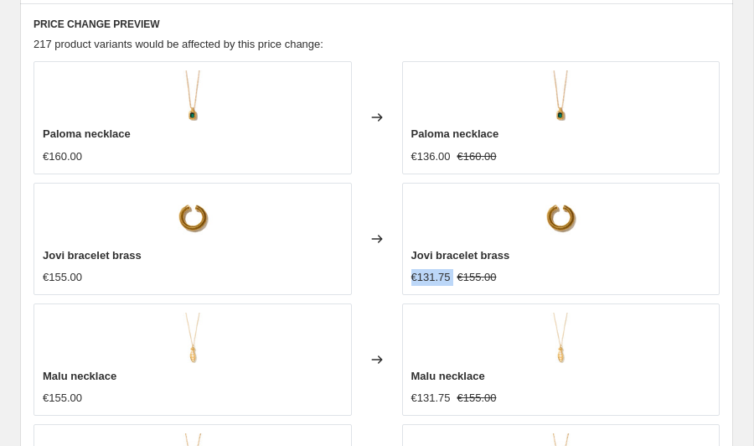
click at [416, 280] on div "€131.75" at bounding box center [430, 277] width 39 height 17
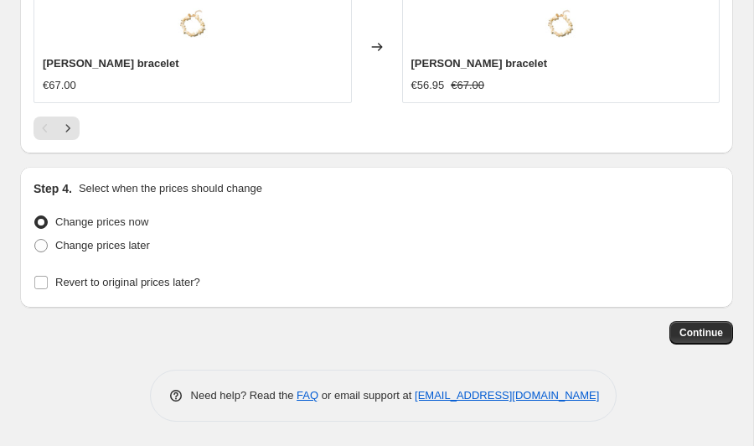
scroll to position [1878, 0]
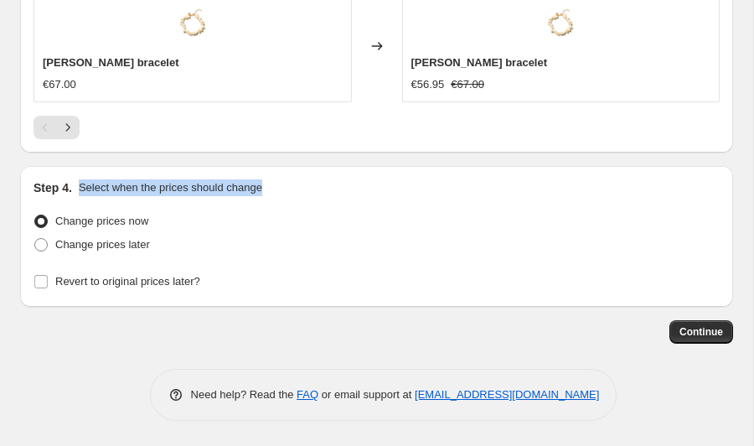
drag, startPoint x: 78, startPoint y: 187, endPoint x: 332, endPoint y: 182, distance: 253.9
click at [332, 182] on div "Step 4. Select when the prices should change" at bounding box center [377, 187] width 686 height 17
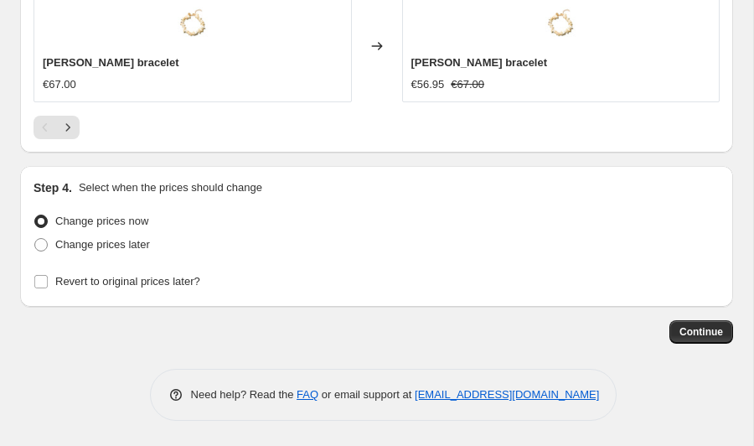
click at [229, 202] on div "Step 4. Select when the prices should change Change prices now Change prices la…" at bounding box center [377, 236] width 686 height 114
click at [65, 247] on span "Change prices later" at bounding box center [102, 244] width 95 height 13
click at [35, 239] on input "Change prices later" at bounding box center [34, 238] width 1 height 1
radio input "true"
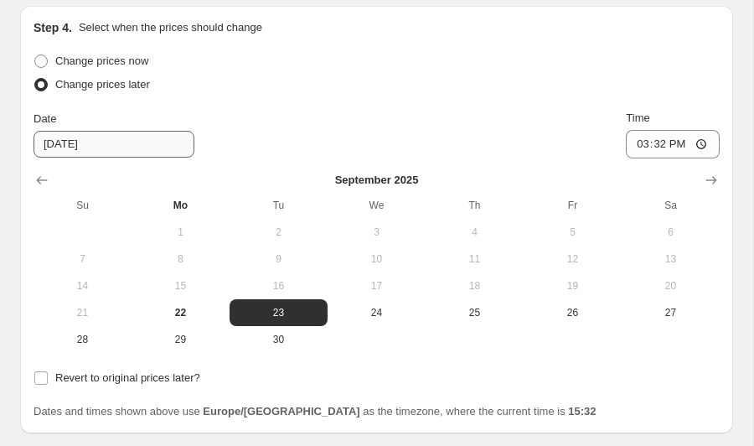
scroll to position [2037, 0]
click at [707, 180] on icon "Show next month, October 2025" at bounding box center [711, 181] width 11 height 8
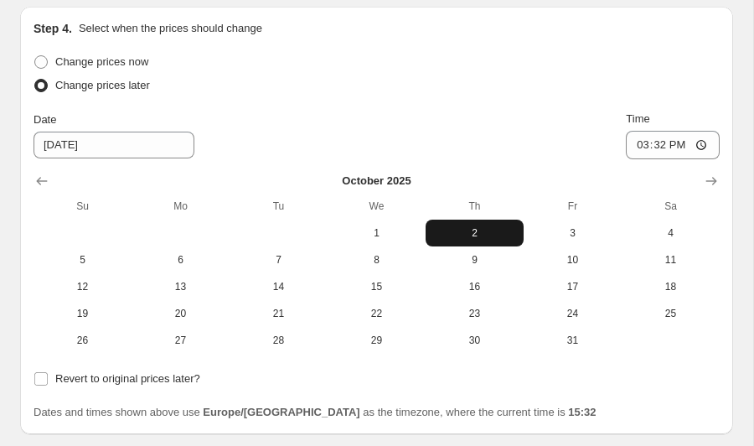
click at [473, 231] on span "2" at bounding box center [474, 232] width 85 height 13
type input "[DATE]"
click at [511, 84] on div "Change prices later" at bounding box center [377, 85] width 686 height 23
click at [40, 380] on input "Revert to original prices later?" at bounding box center [40, 378] width 13 height 13
checkbox input "true"
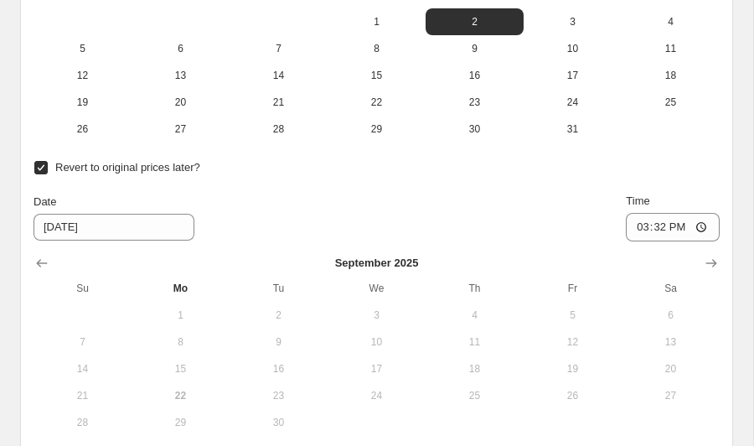
scroll to position [2261, 0]
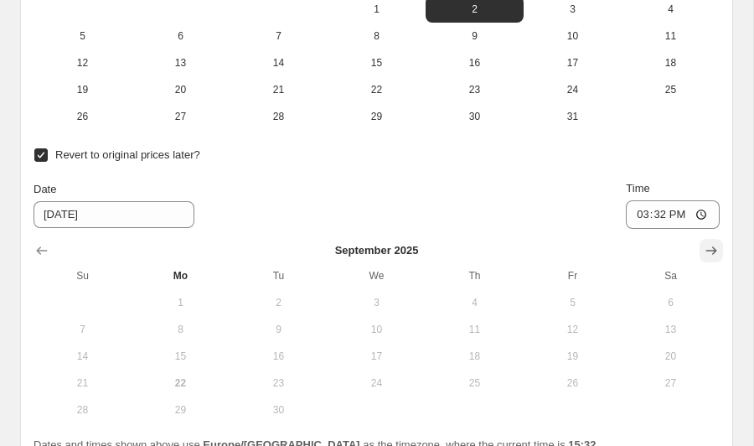
click at [707, 246] on icon "Show next month, October 2025" at bounding box center [711, 250] width 17 height 17
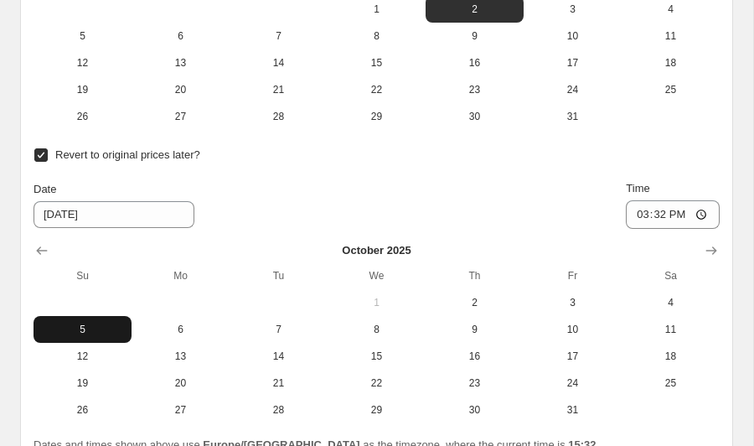
click at [101, 337] on button "5" at bounding box center [83, 329] width 98 height 27
type input "[DATE]"
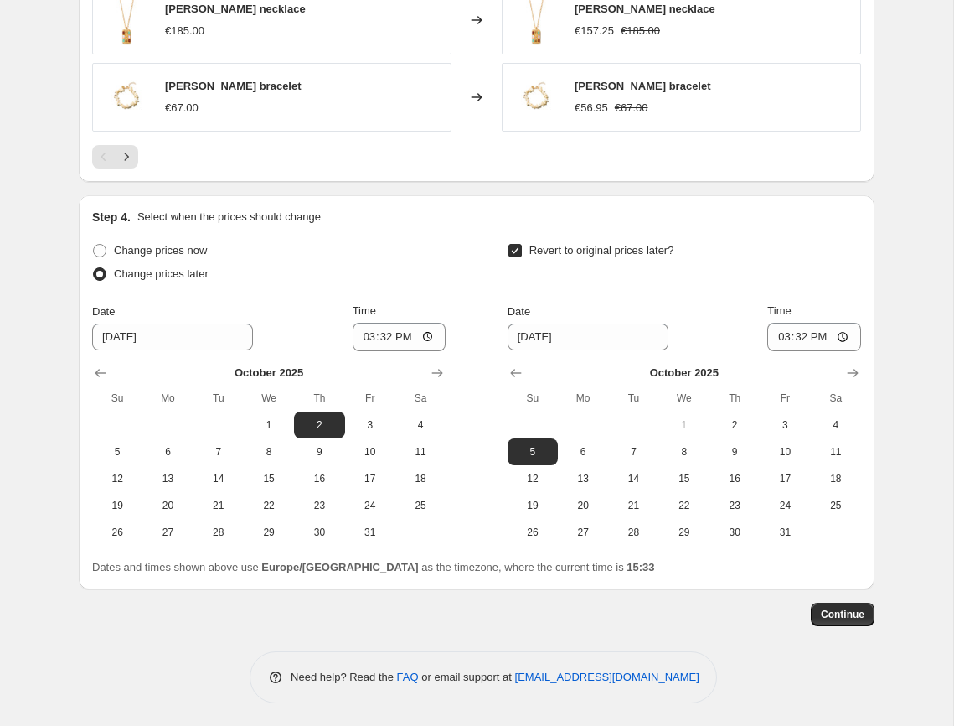
scroll to position [1425, 0]
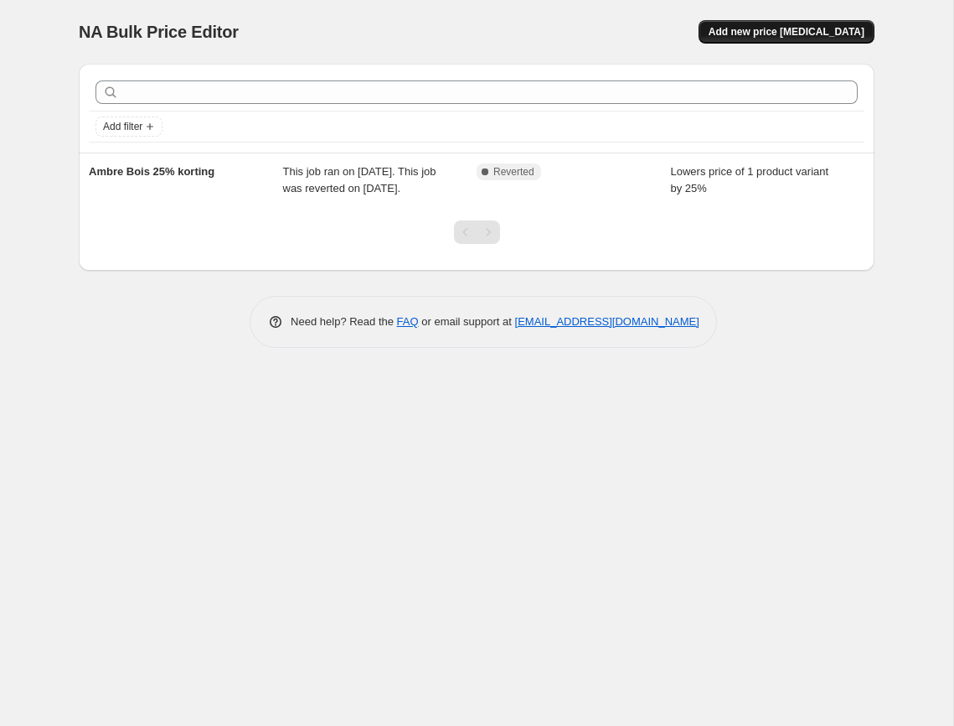
click at [790, 36] on span "Add new price [MEDICAL_DATA]" at bounding box center [787, 31] width 156 height 13
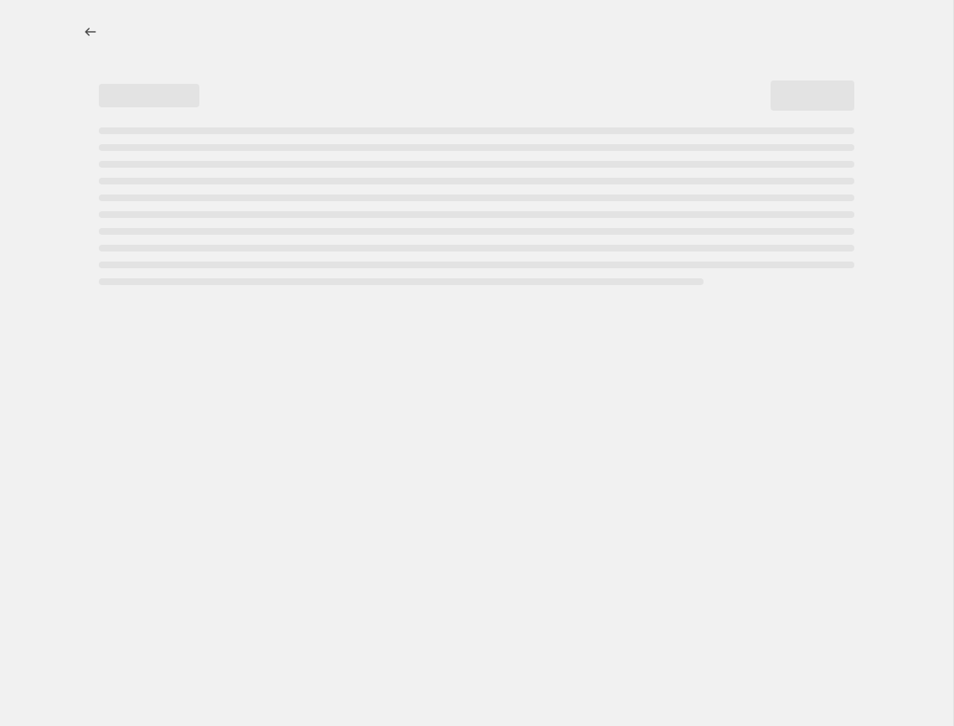
select select "percentage"
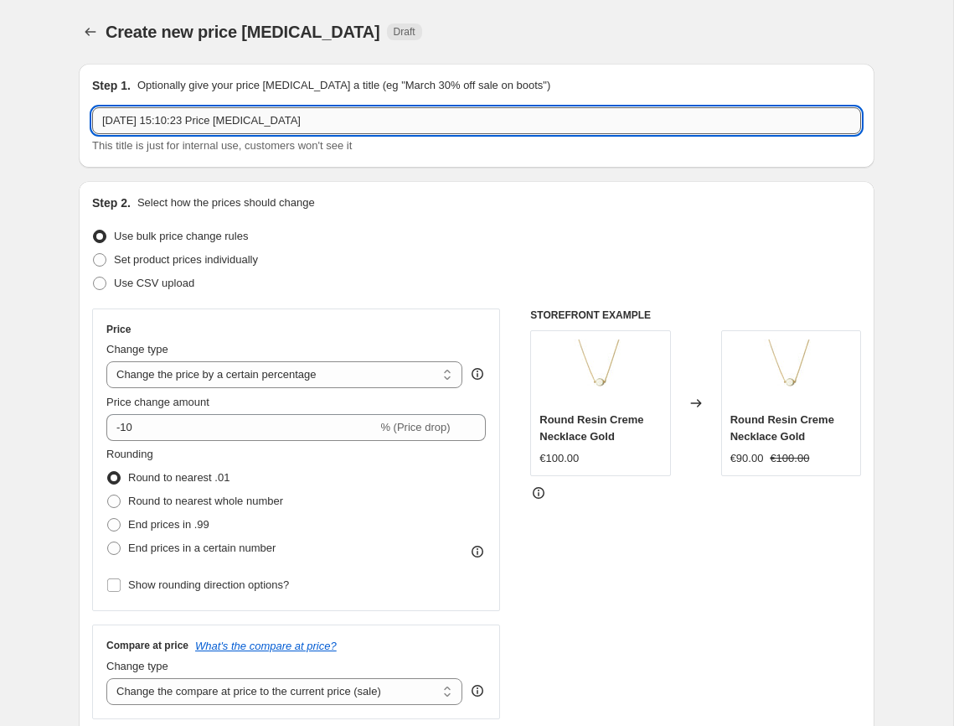
click at [266, 126] on input "[DATE] 15:10:23 Price [MEDICAL_DATA]" at bounding box center [476, 120] width 769 height 27
click at [228, 258] on span "Set product prices individually" at bounding box center [186, 259] width 144 height 13
click at [94, 254] on input "Set product prices individually" at bounding box center [93, 253] width 1 height 1
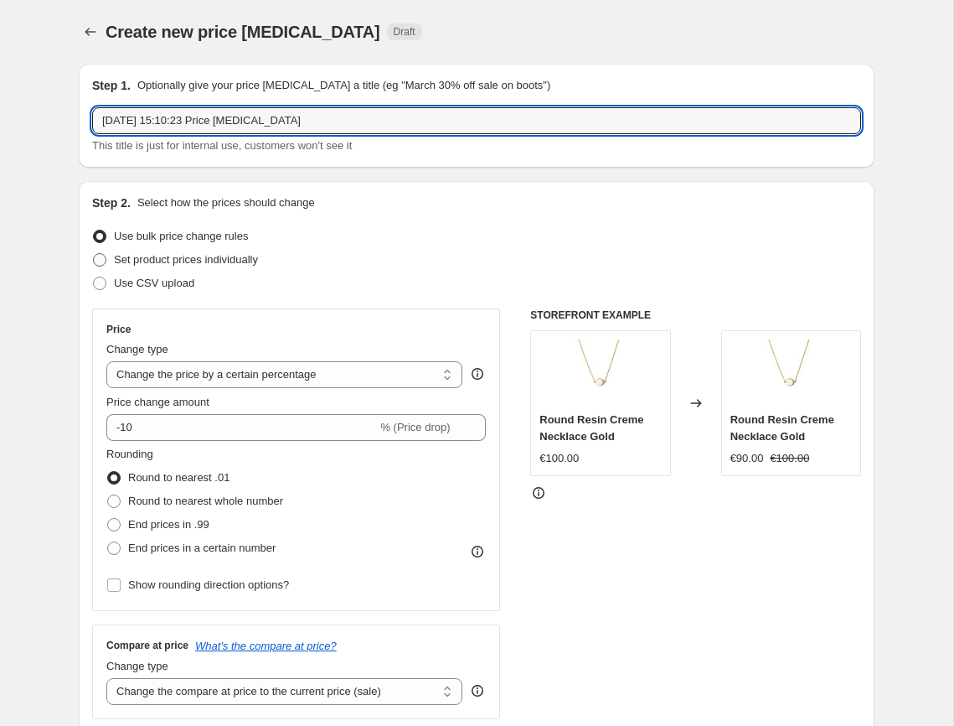
radio input "true"
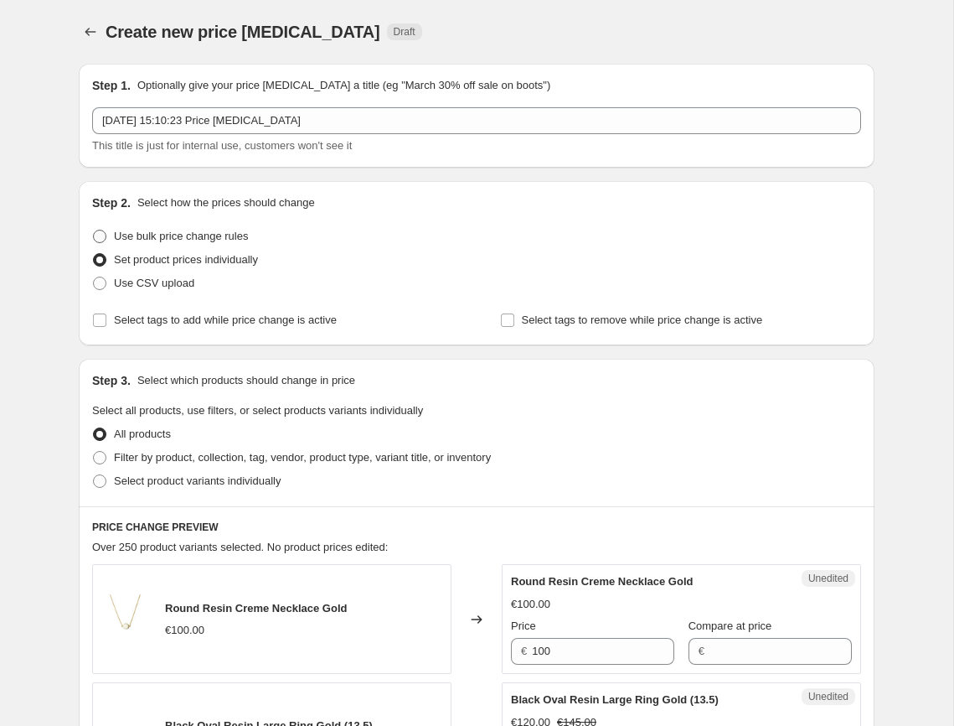
click at [224, 239] on span "Use bulk price change rules" at bounding box center [181, 236] width 134 height 13
click at [94, 230] on input "Use bulk price change rules" at bounding box center [93, 230] width 1 height 1
radio input "true"
select select "percentage"
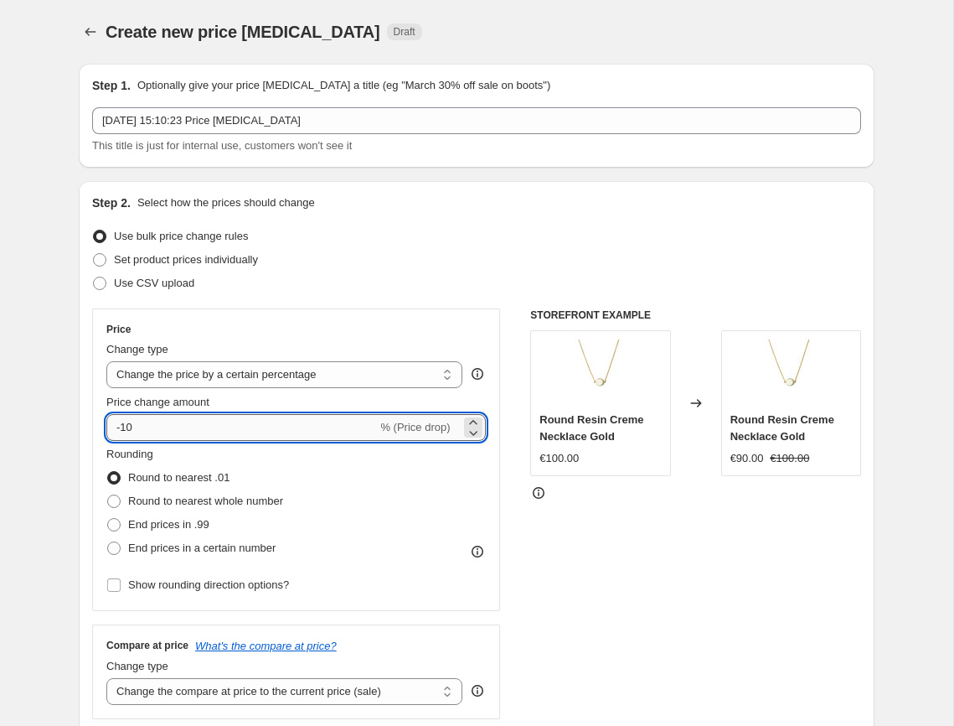
click at [168, 429] on input "-10" at bounding box center [241, 427] width 271 height 27
drag, startPoint x: 123, startPoint y: 427, endPoint x: 263, endPoint y: 440, distance: 140.5
click at [263, 440] on input "-10" at bounding box center [241, 427] width 271 height 27
type input "-50"
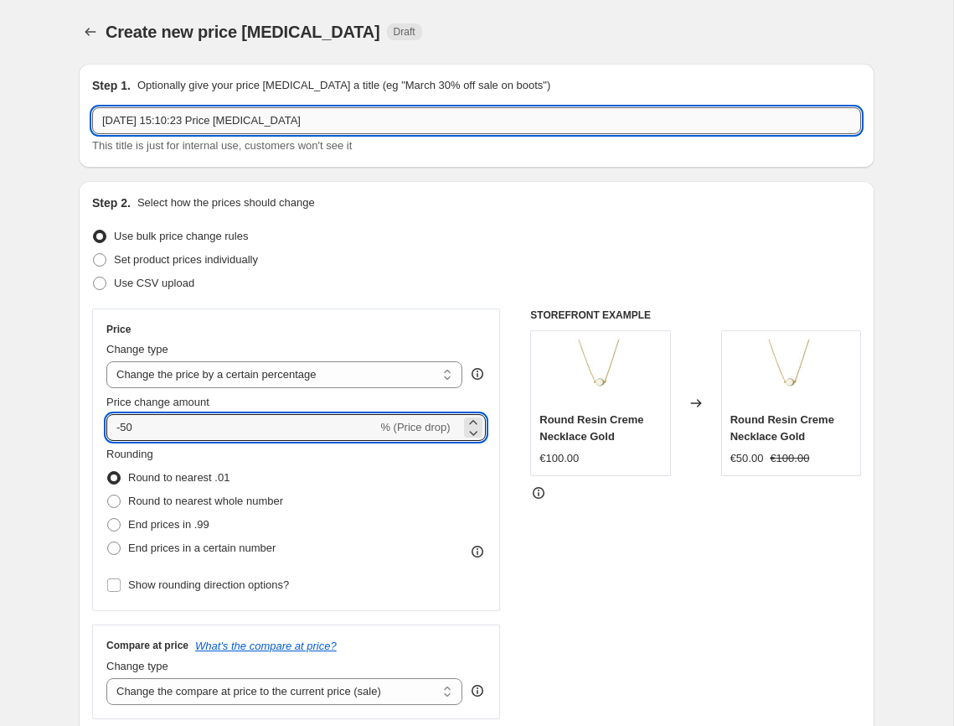
click at [321, 125] on input "[DATE] 15:10:23 Price [MEDICAL_DATA]" at bounding box center [476, 120] width 769 height 27
click at [137, 115] on input "[DATE] 15:10:23 Price [MEDICAL_DATA]" at bounding box center [476, 120] width 769 height 27
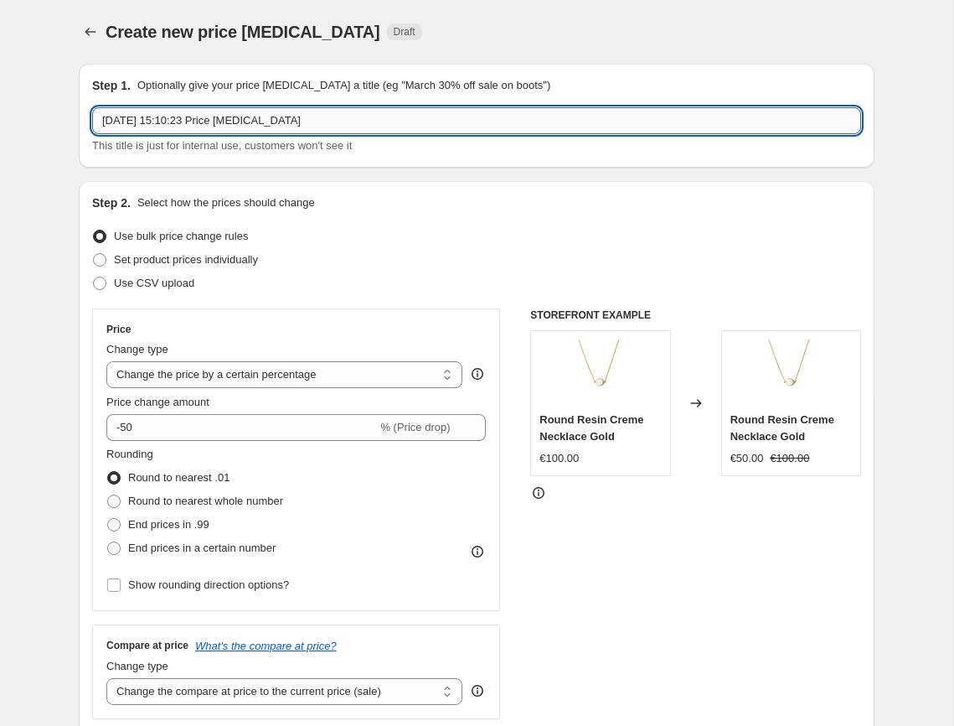
click at [137, 115] on input "[DATE] 15:10:23 Price [MEDICAL_DATA]" at bounding box center [476, 120] width 769 height 27
drag, startPoint x: 248, startPoint y: 111, endPoint x: 118, endPoint y: 119, distance: 130.2
click at [119, 119] on input "Elle Shopping Weekend Sale - 50% korting - 04 okt tot 6 okt" at bounding box center [476, 120] width 769 height 27
click at [283, 126] on input "Elle Shopping Weekend Sale - 50% korting - 04 okt tot 6 okt" at bounding box center [476, 120] width 769 height 27
click at [285, 125] on input "Elle Shopping Weekend Sale - 50% korting - 04 okt tot 6 okt" at bounding box center [476, 120] width 769 height 27
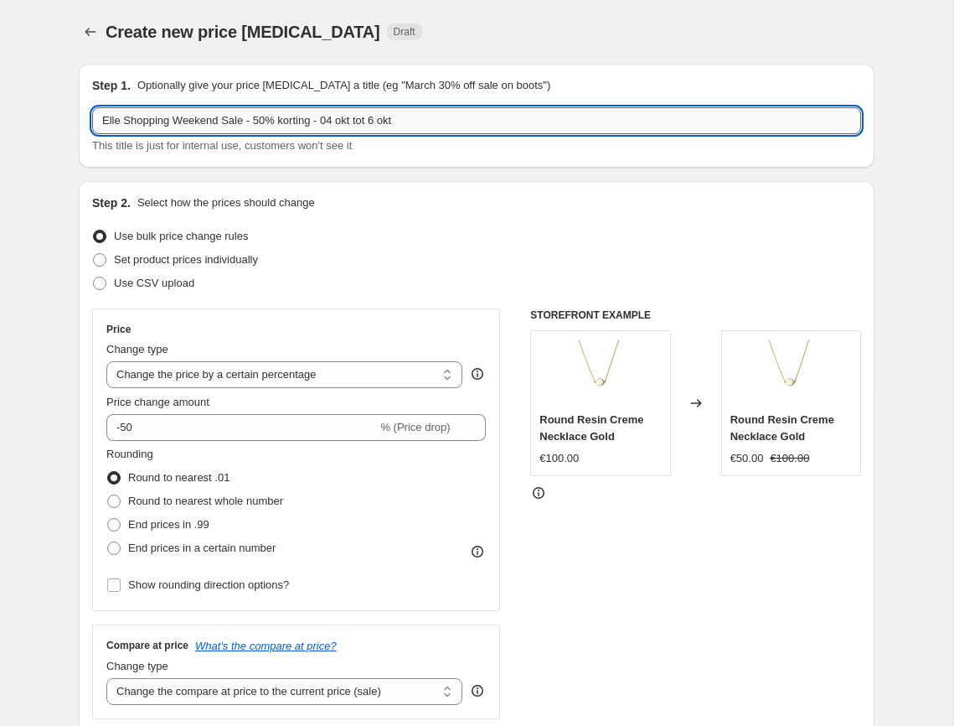
drag, startPoint x: 285, startPoint y: 125, endPoint x: 344, endPoint y: 122, distance: 59.6
click at [284, 125] on input "Elle Shopping Weekend Sale - 50% korting - 04 okt tot 6 okt" at bounding box center [476, 120] width 769 height 27
click at [373, 118] on input "Elle Shopping Weekend Sale - 50% korting - 04 okt tot 6 okt" at bounding box center [476, 120] width 769 height 27
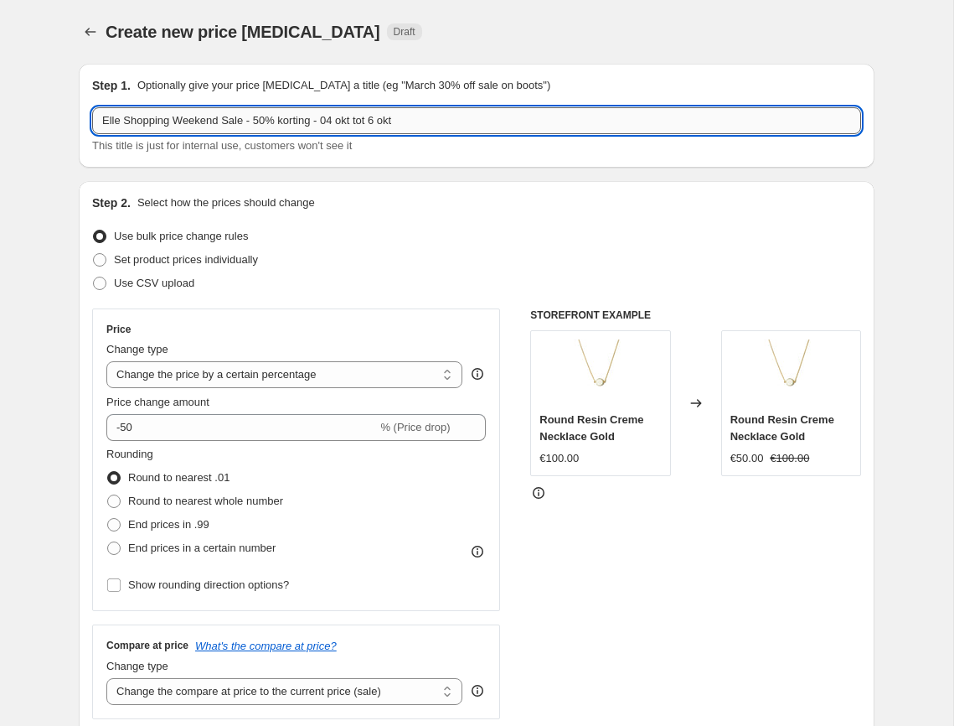
click at [334, 120] on input "Elle Shopping Weekend Sale - 50% korting - 04 okt tot 6 okt" at bounding box center [476, 120] width 769 height 27
drag, startPoint x: 330, startPoint y: 118, endPoint x: 543, endPoint y: 119, distance: 212.8
click at [543, 119] on input "Elle Shopping Weekend Sale - 50% korting - 04 okt tot 6 okt" at bounding box center [476, 120] width 769 height 27
type input "Elle Shopping Weekend Sale - 50% korting - 04 okt tot 6 okt"
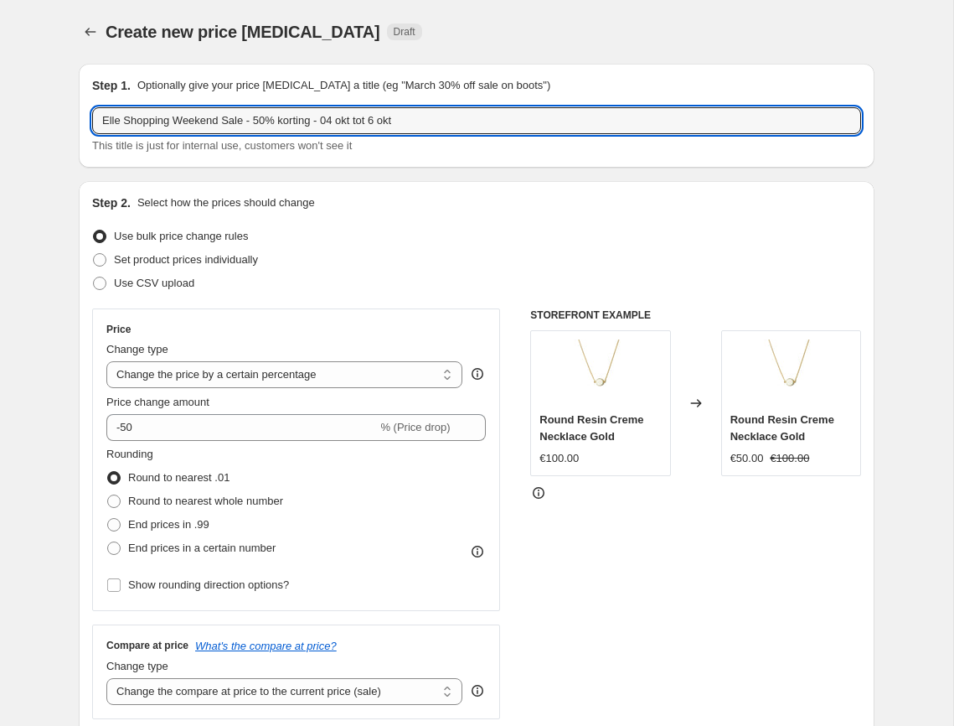
click at [92, 90] on h2 "Step 1." at bounding box center [111, 85] width 39 height 17
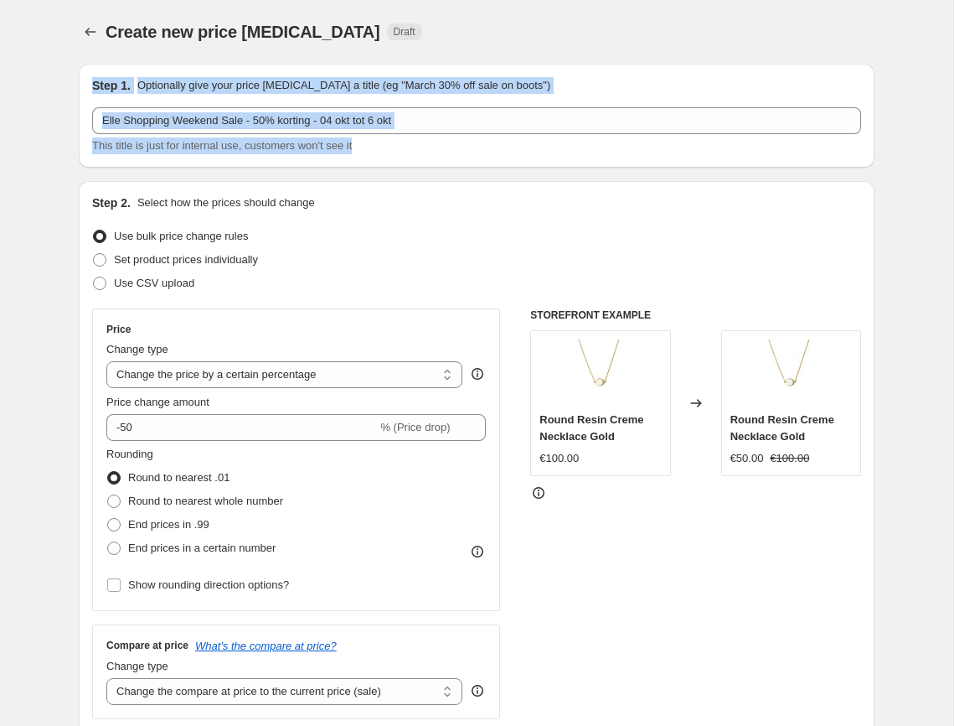
drag, startPoint x: 90, startPoint y: 85, endPoint x: 491, endPoint y: 159, distance: 407.3
click at [491, 159] on div "Step 1. Optionally give your price [MEDICAL_DATA] a title (eg "March 30% off sa…" at bounding box center [477, 116] width 796 height 104
click at [416, 147] on div "This title is just for internal use, customers won't see it" at bounding box center [476, 145] width 769 height 17
drag, startPoint x: 350, startPoint y: 149, endPoint x: 64, endPoint y: 76, distance: 295.7
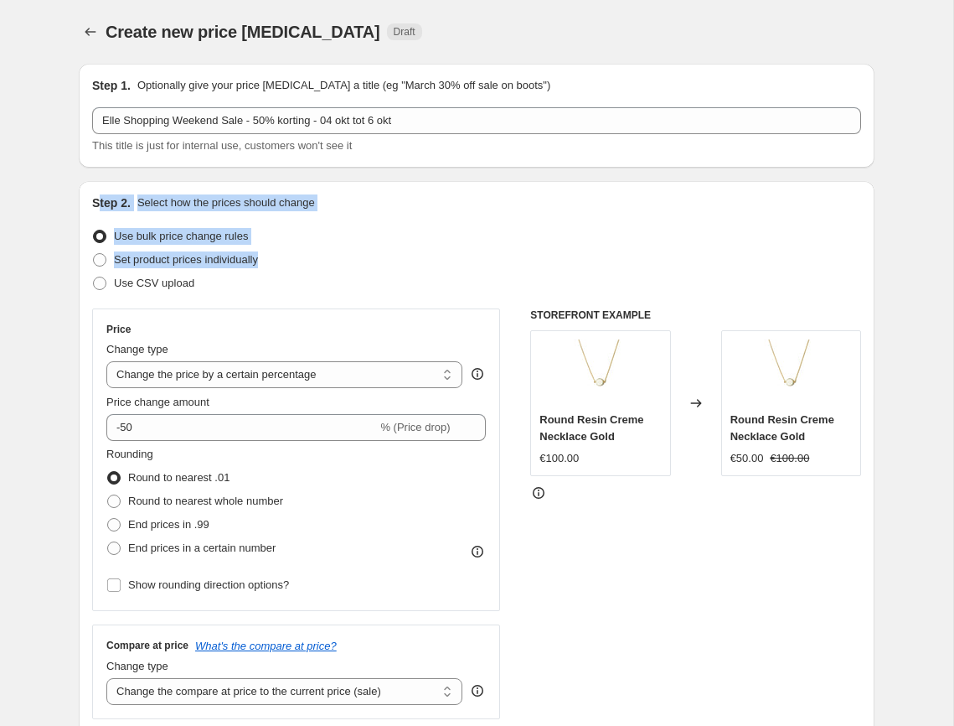
drag, startPoint x: 97, startPoint y: 195, endPoint x: 327, endPoint y: 269, distance: 241.1
click at [326, 268] on div "Step 2. Select how the prices should change Use bulk price change rules Set pro…" at bounding box center [476, 474] width 769 height 561
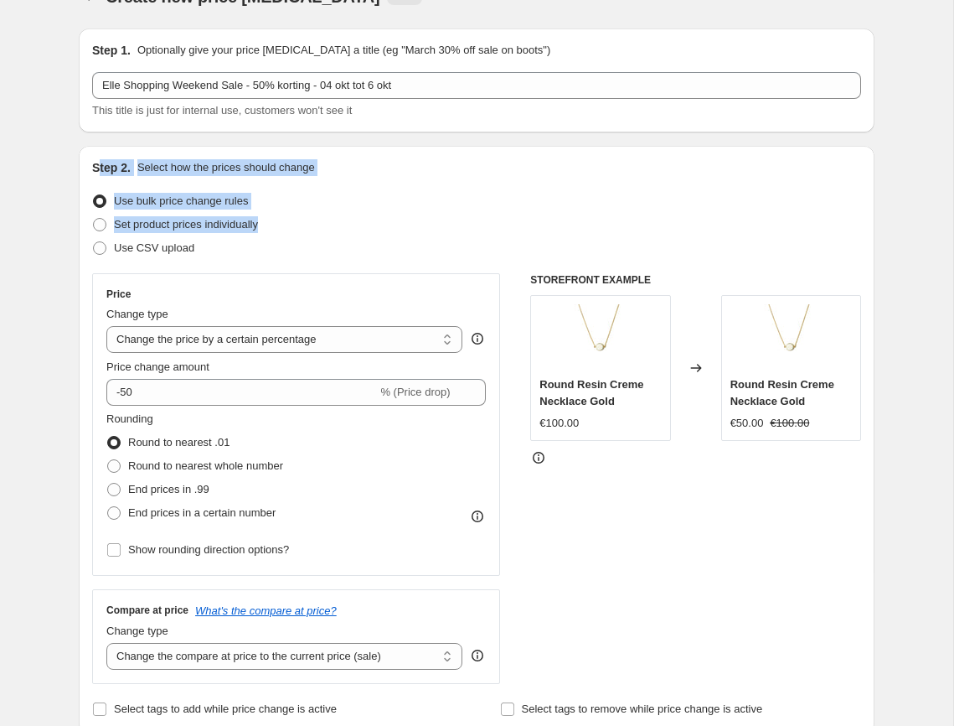
scroll to position [59, 0]
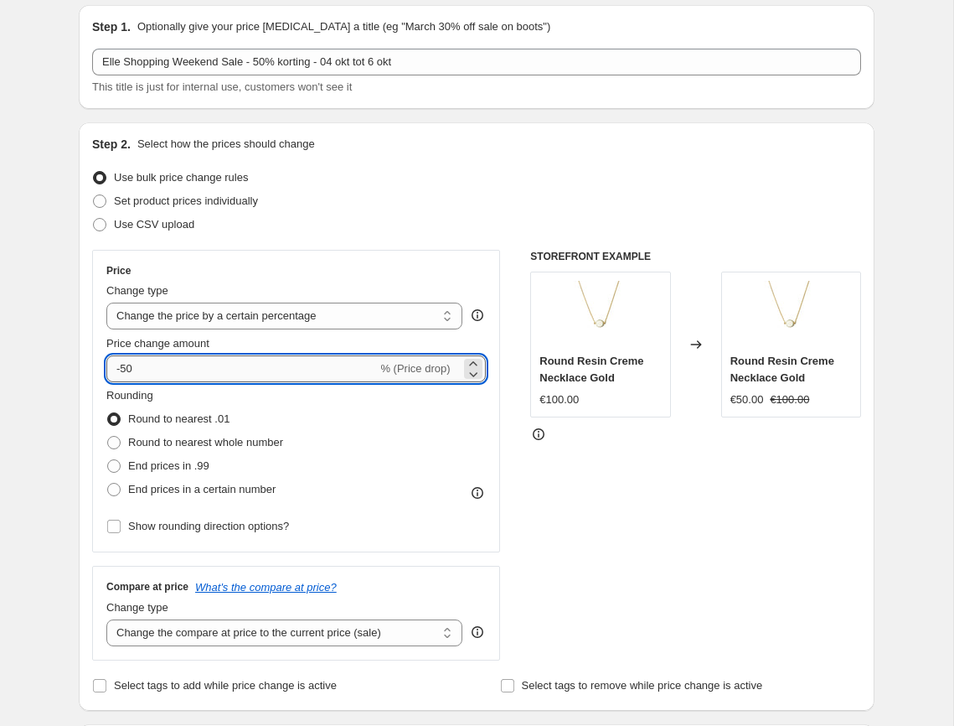
click at [128, 368] on input "-50" at bounding box center [241, 368] width 271 height 27
click at [128, 367] on input "-50" at bounding box center [241, 368] width 271 height 27
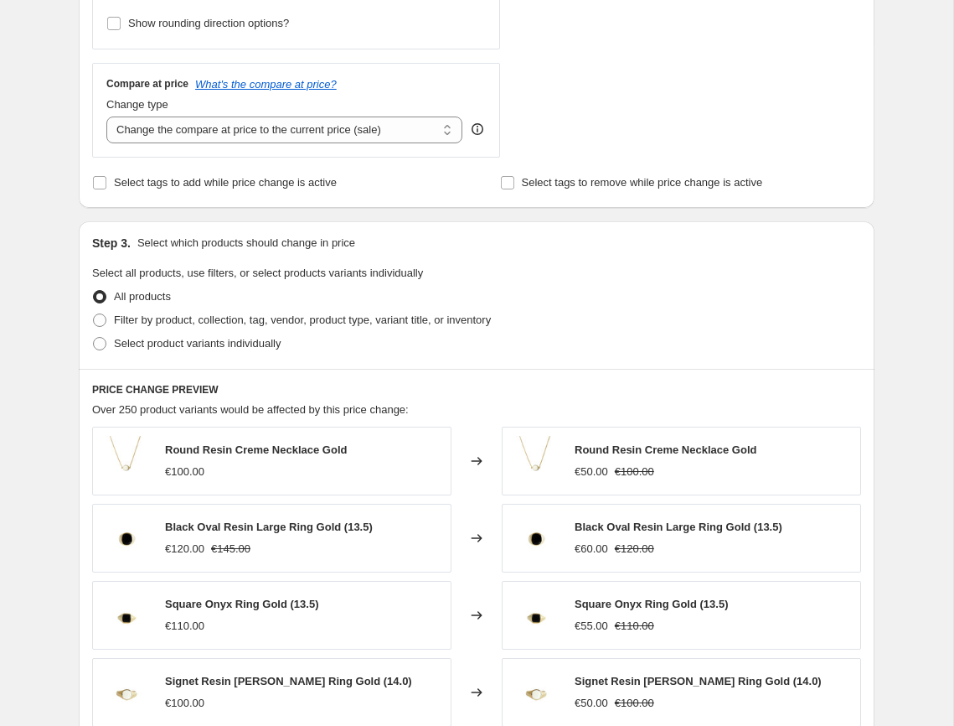
scroll to position [584, 0]
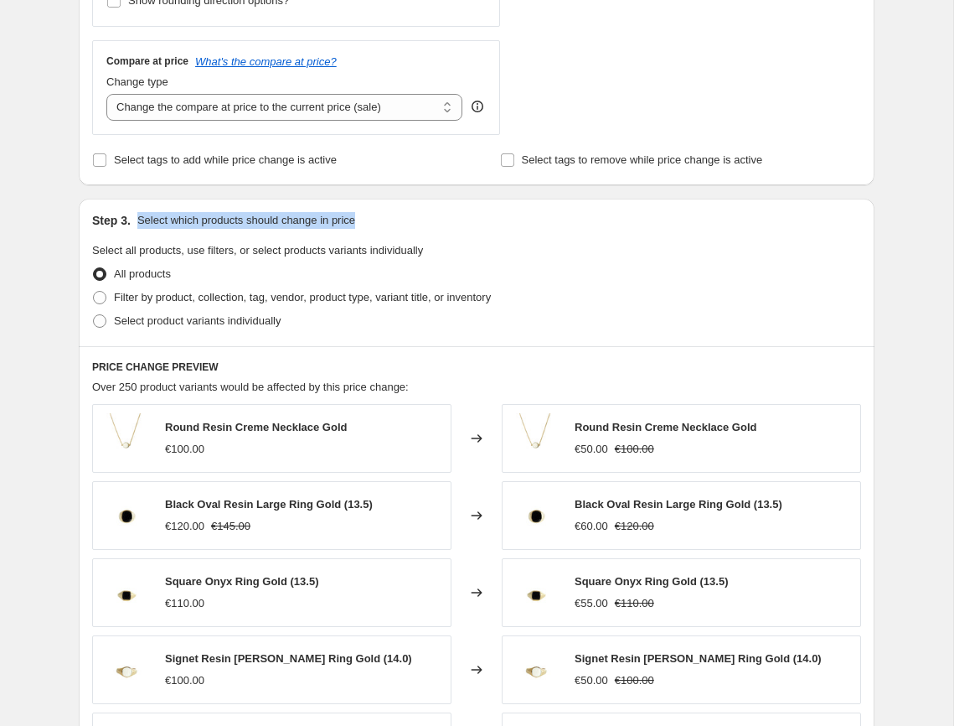
drag, startPoint x: 134, startPoint y: 221, endPoint x: 443, endPoint y: 216, distance: 309.2
click at [443, 216] on div "Step 3. Select which products should change in price" at bounding box center [476, 220] width 769 height 17
click at [164, 323] on span "Select product variants individually" at bounding box center [197, 320] width 167 height 13
click at [94, 315] on input "Select product variants individually" at bounding box center [93, 314] width 1 height 1
radio input "true"
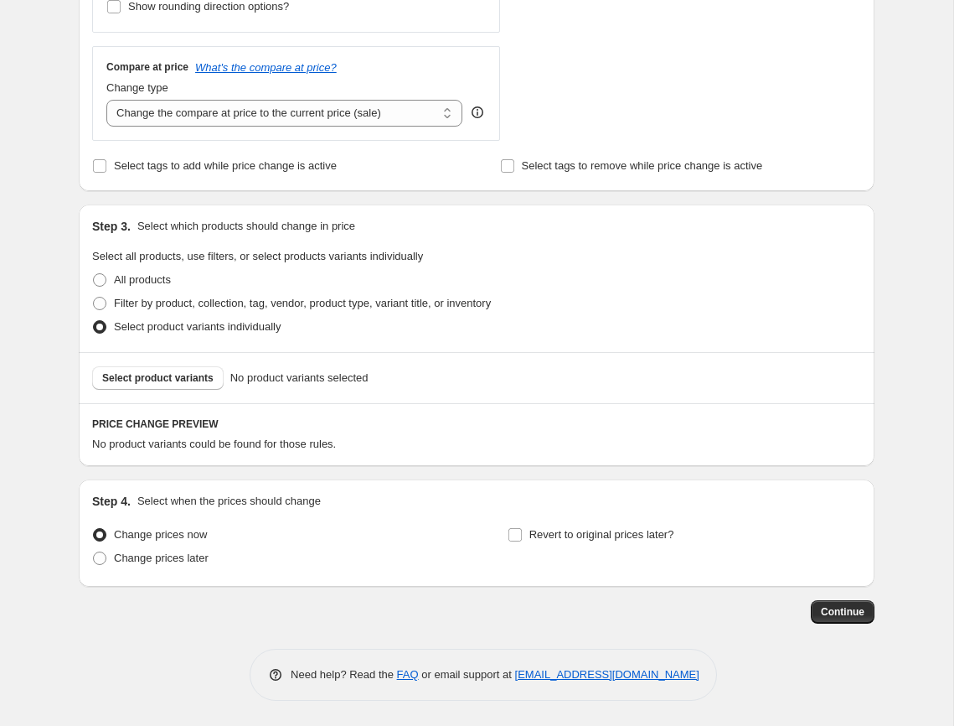
scroll to position [578, 0]
click at [172, 380] on span "Select product variants" at bounding box center [157, 377] width 111 height 13
click at [184, 372] on span "Select product variants" at bounding box center [157, 377] width 111 height 13
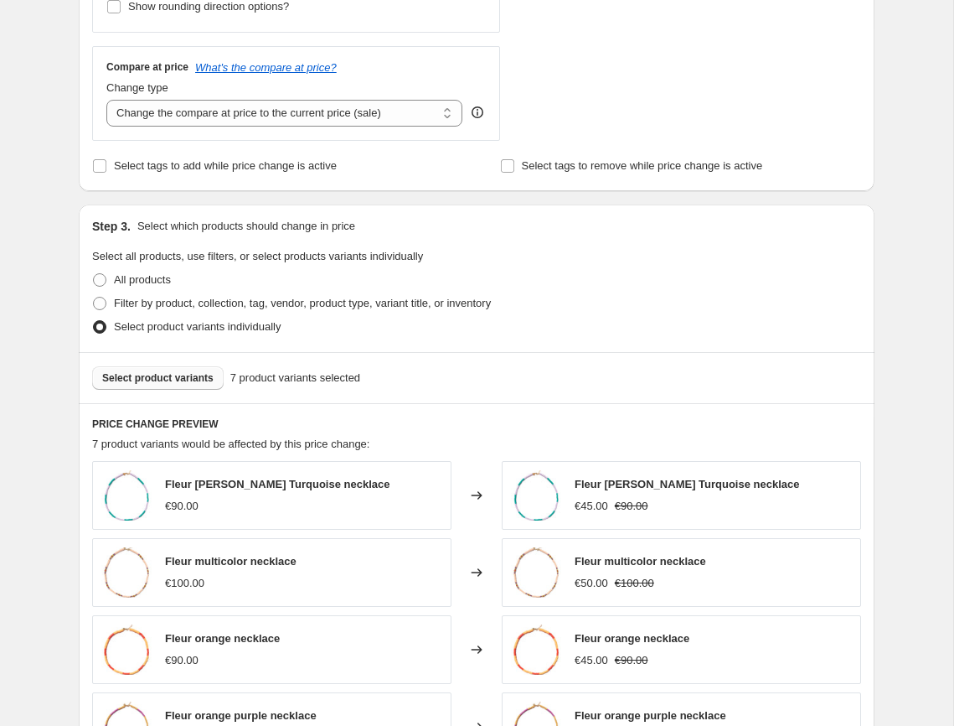
scroll to position [865, 0]
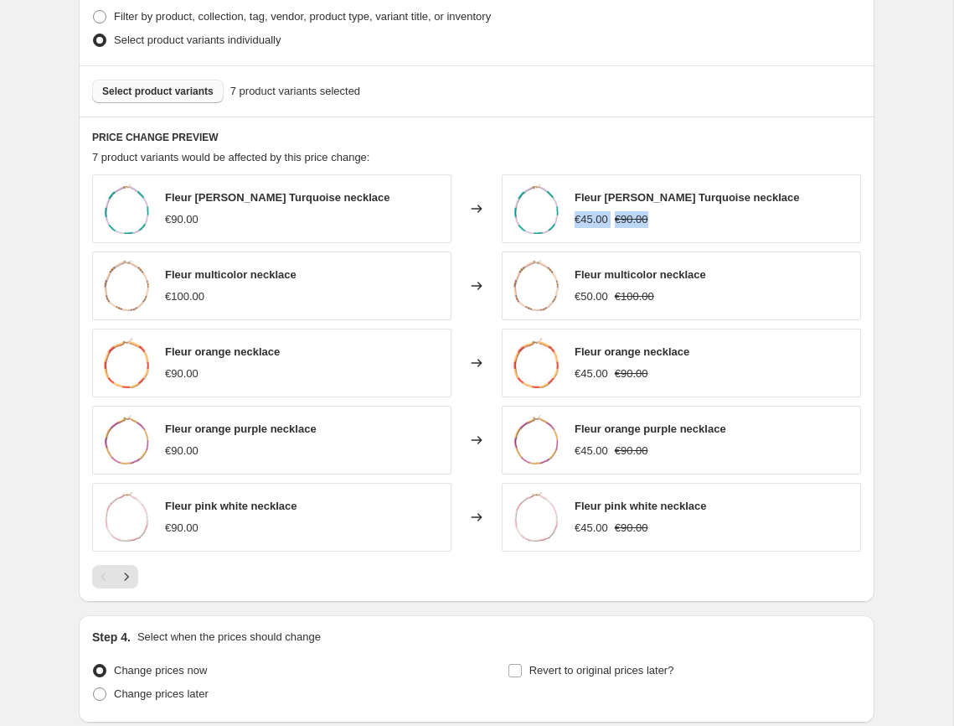
drag, startPoint x: 577, startPoint y: 215, endPoint x: 675, endPoint y: 220, distance: 98.2
click at [675, 220] on div "€45.00 €90.00" at bounding box center [687, 219] width 225 height 17
drag, startPoint x: 572, startPoint y: 291, endPoint x: 666, endPoint y: 302, distance: 94.6
click at [660, 302] on div "Fleur multicolor necklace €50.00 €100.00" at bounding box center [681, 285] width 359 height 69
click at [666, 302] on div "€50.00 €100.00" at bounding box center [641, 296] width 132 height 17
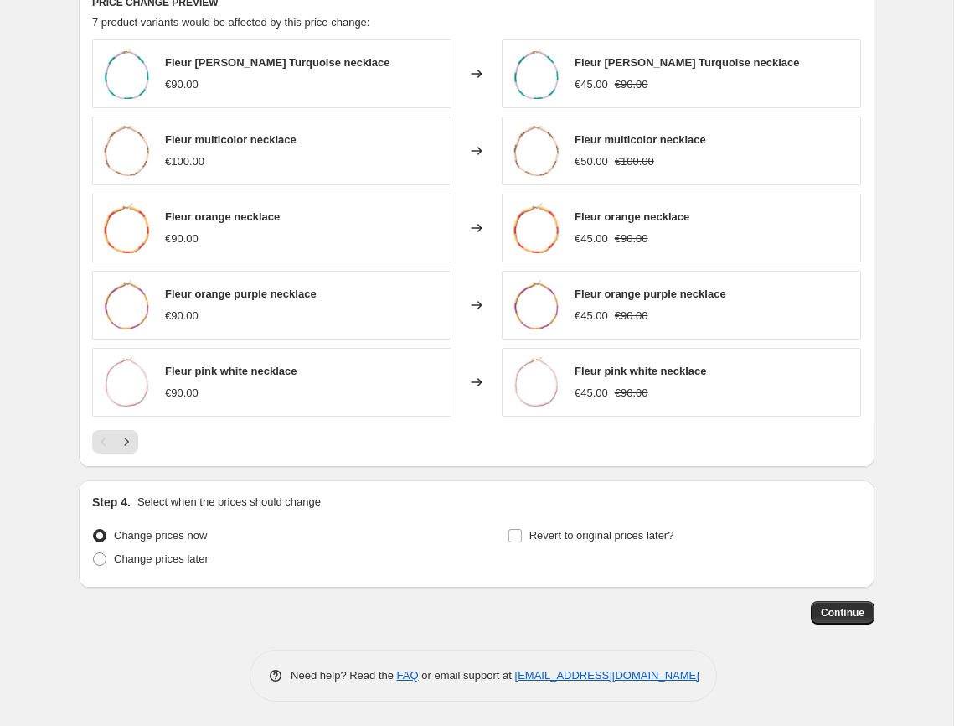
scroll to position [1001, 0]
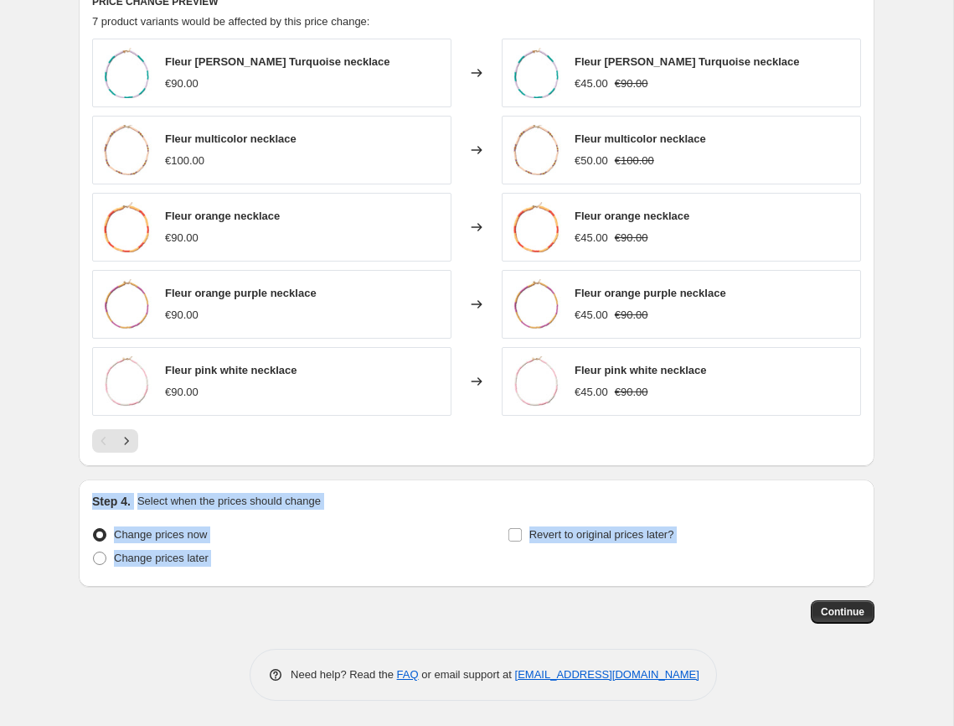
drag, startPoint x: 90, startPoint y: 497, endPoint x: 479, endPoint y: 593, distance: 401.4
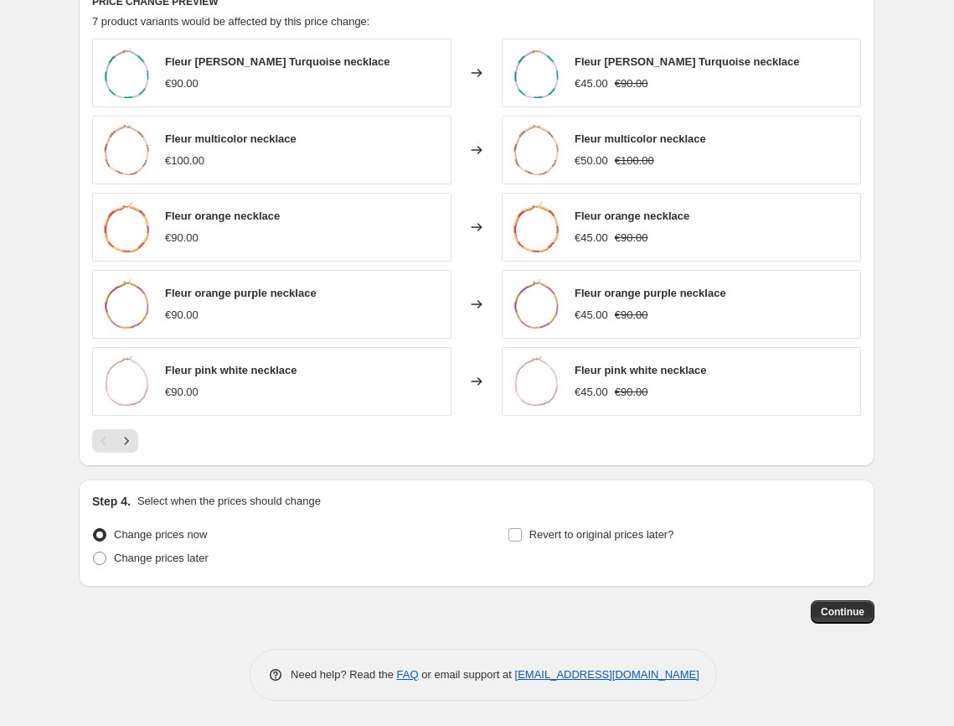
click at [363, 563] on div "Change prices later" at bounding box center [269, 557] width 354 height 23
click at [168, 556] on span "Change prices later" at bounding box center [161, 557] width 95 height 13
click at [94, 552] on input "Change prices later" at bounding box center [93, 551] width 1 height 1
radio input "true"
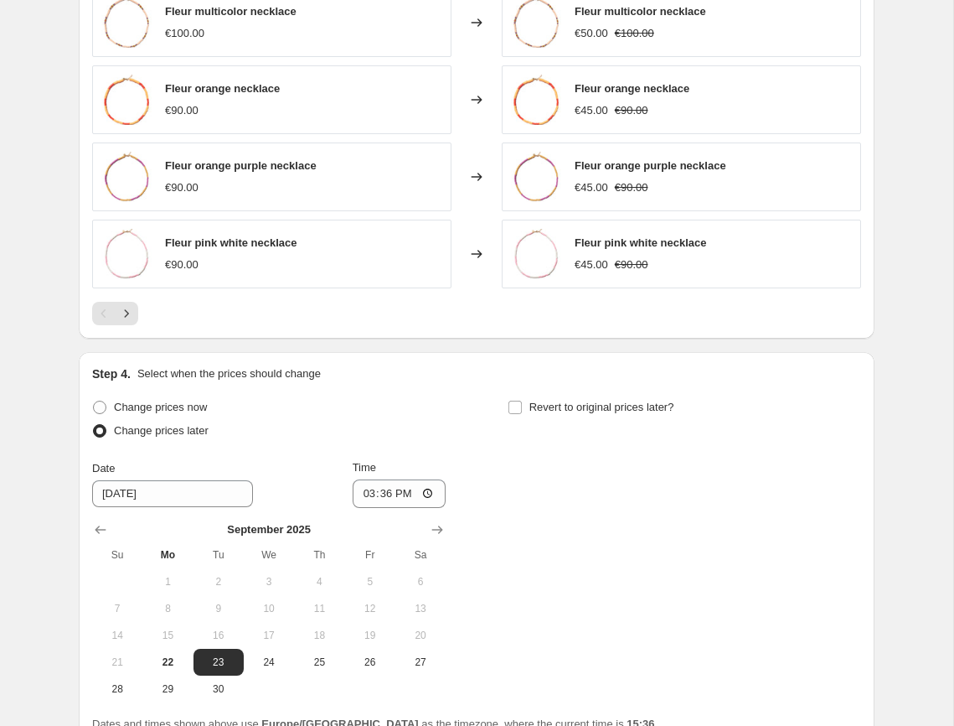
scroll to position [1153, 0]
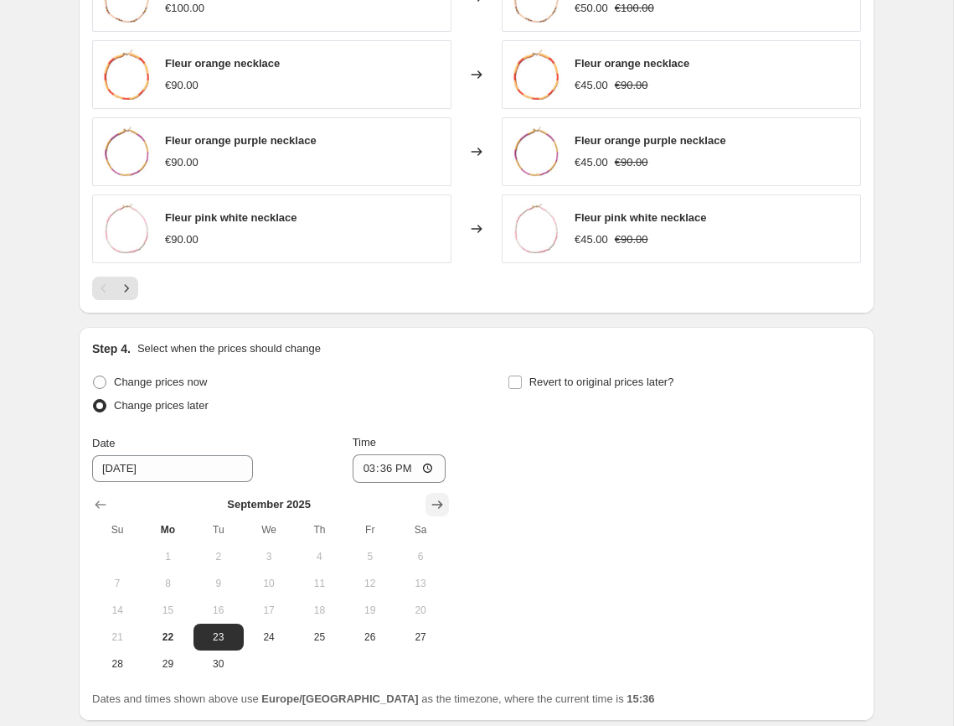
click at [438, 505] on icon "Show next month, October 2025" at bounding box center [437, 504] width 17 height 17
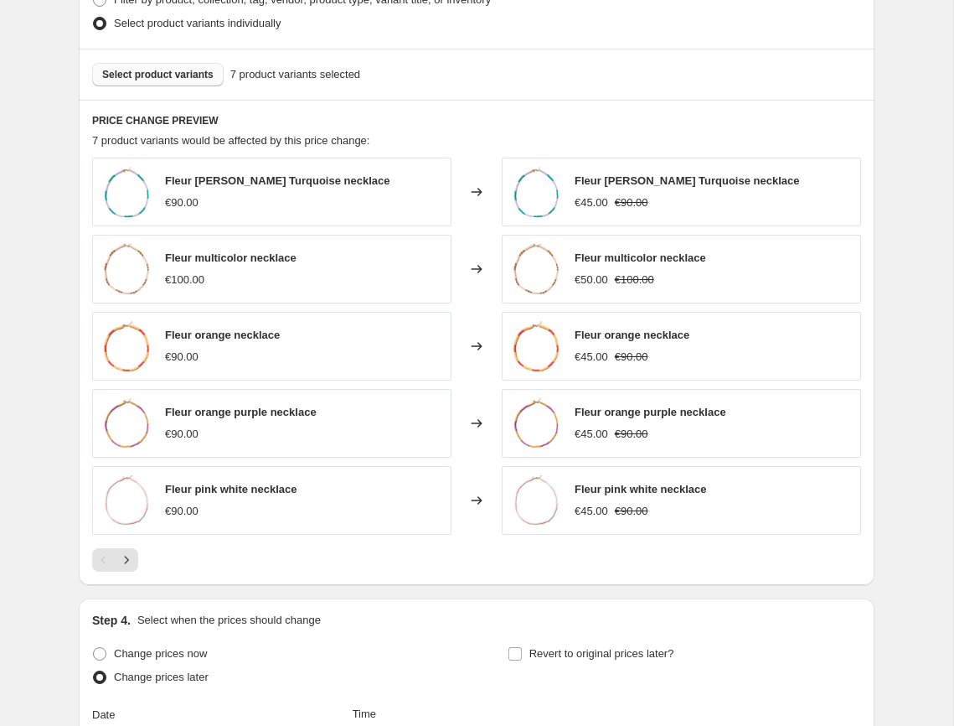
scroll to position [1287, 0]
